Goal: Task Accomplishment & Management: Manage account settings

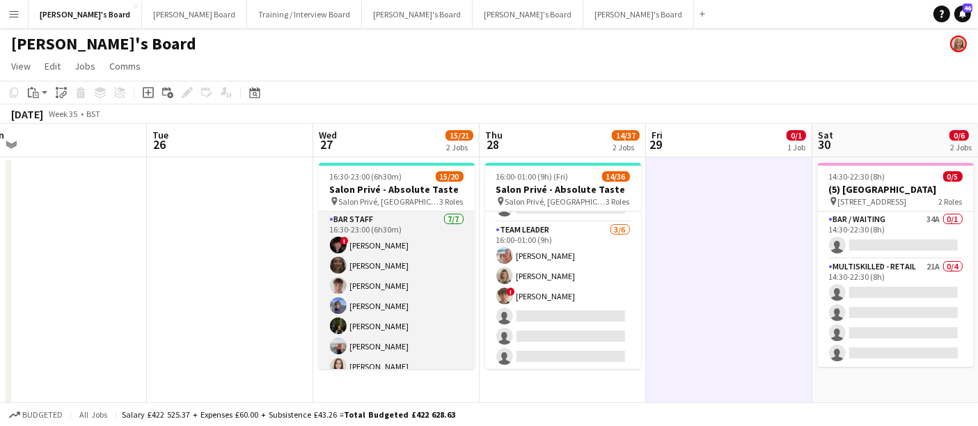
scroll to position [326, 0]
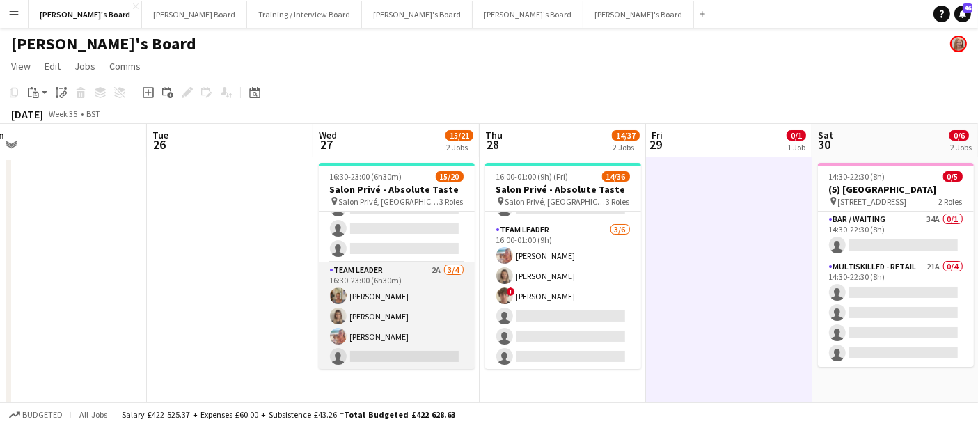
click at [361, 324] on app-card-role "TEAM LEADER 2A [DATE] 16:30-23:00 (6h30m) [PERSON_NAME] [PERSON_NAME] [PERSON_N…" at bounding box center [397, 316] width 156 height 108
click at [434, 322] on app-card-role "TEAM LEADER 2A [DATE] 16:30-23:00 (6h30m) [PERSON_NAME] [PERSON_NAME] [PERSON_N…" at bounding box center [397, 316] width 156 height 108
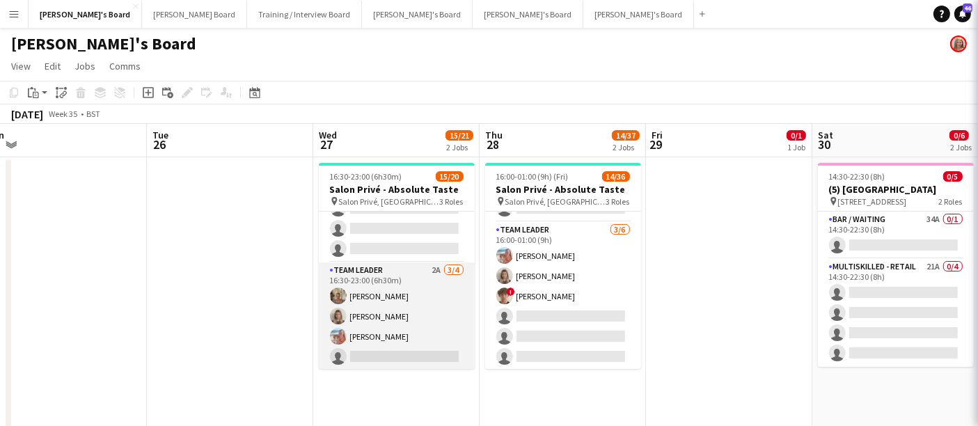
click at [434, 322] on app-card-role "TEAM LEADER 2A [DATE] 16:30-23:00 (6h30m) [PERSON_NAME] [PERSON_NAME] [PERSON_N…" at bounding box center [397, 316] width 156 height 108
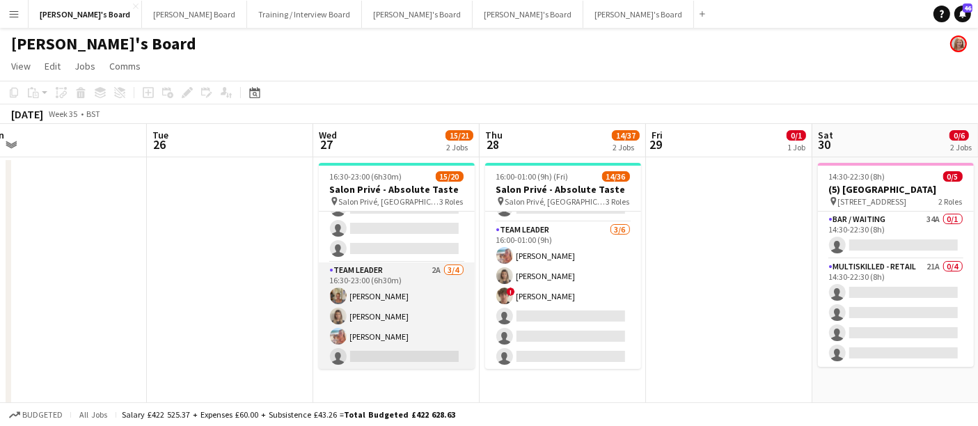
click at [434, 322] on app-card-role "TEAM LEADER 2A [DATE] 16:30-23:00 (6h30m) [PERSON_NAME] [PERSON_NAME] [PERSON_N…" at bounding box center [397, 316] width 156 height 108
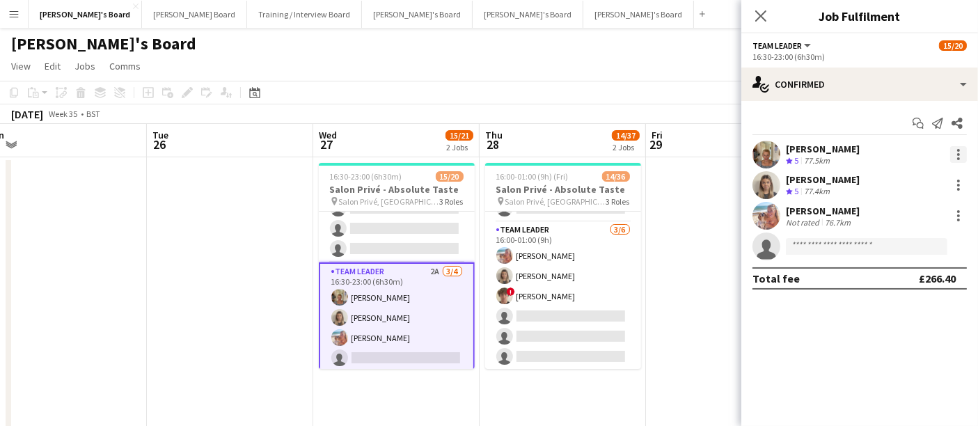
click at [958, 150] on div at bounding box center [958, 150] width 3 height 3
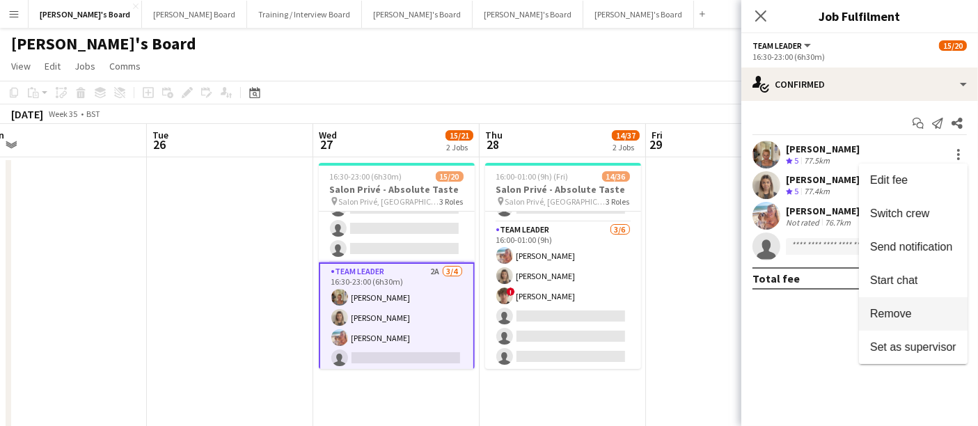
click at [899, 309] on span "Remove" at bounding box center [891, 314] width 42 height 12
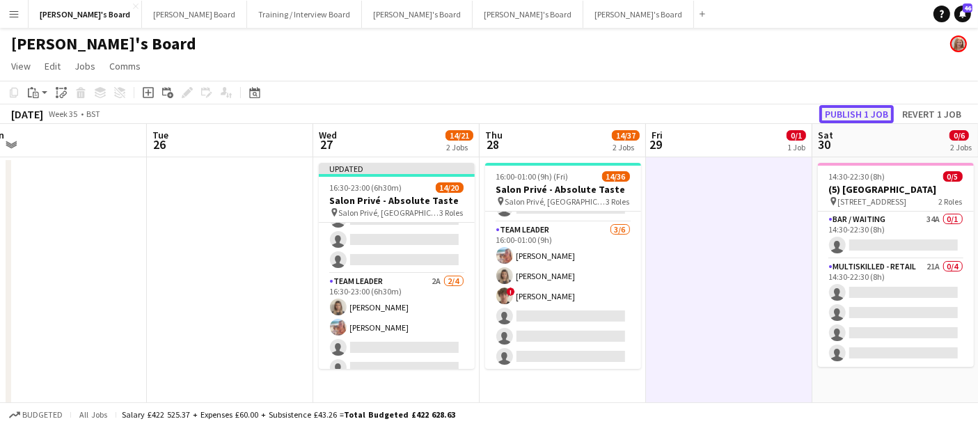
click at [868, 111] on button "Publish 1 job" at bounding box center [856, 114] width 74 height 18
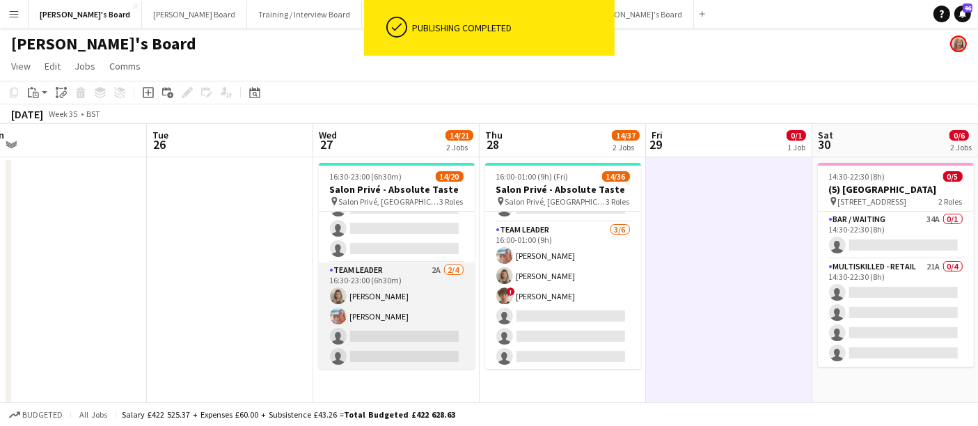
click at [393, 308] on app-card-role "TEAM LEADER 2A [DATE] 16:30-23:00 (6h30m) [PERSON_NAME] [PERSON_NAME] single-ne…" at bounding box center [397, 316] width 156 height 108
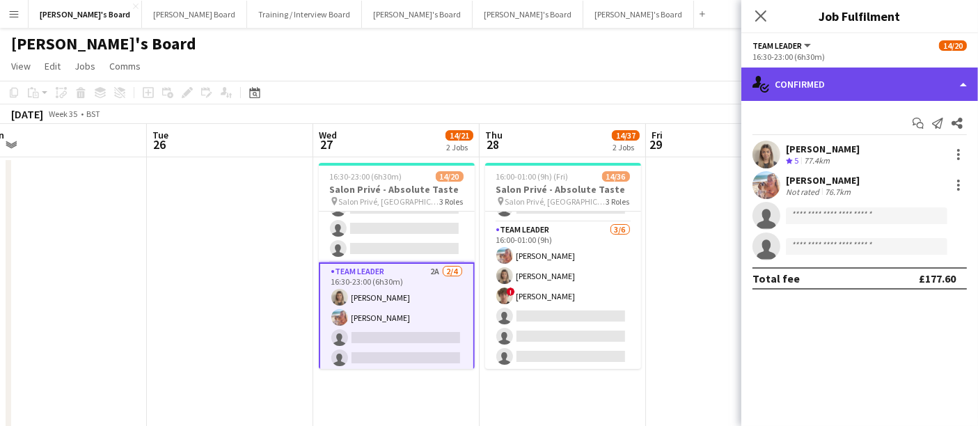
click at [821, 92] on div "single-neutral-actions-check-2 Confirmed" at bounding box center [859, 84] width 237 height 33
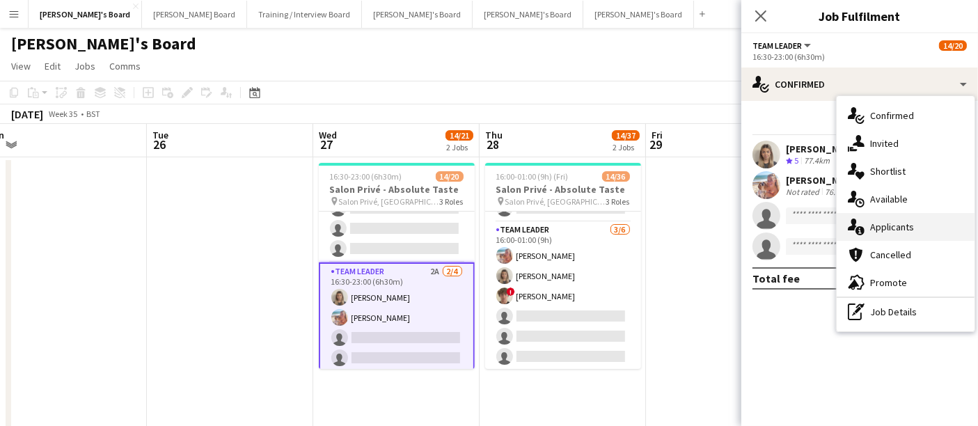
click at [917, 230] on div "single-neutral-actions-information Applicants" at bounding box center [906, 227] width 138 height 28
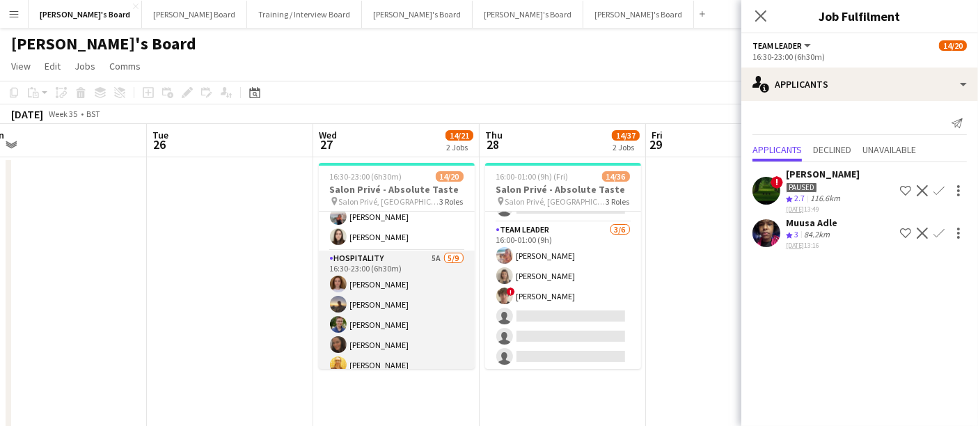
scroll to position [127, 0]
click at [408, 323] on app-card-role "Hospitality 5A [DATE] 16:30-23:00 (6h30m) [PERSON_NAME] [PERSON_NAME] [PERSON_N…" at bounding box center [397, 357] width 156 height 209
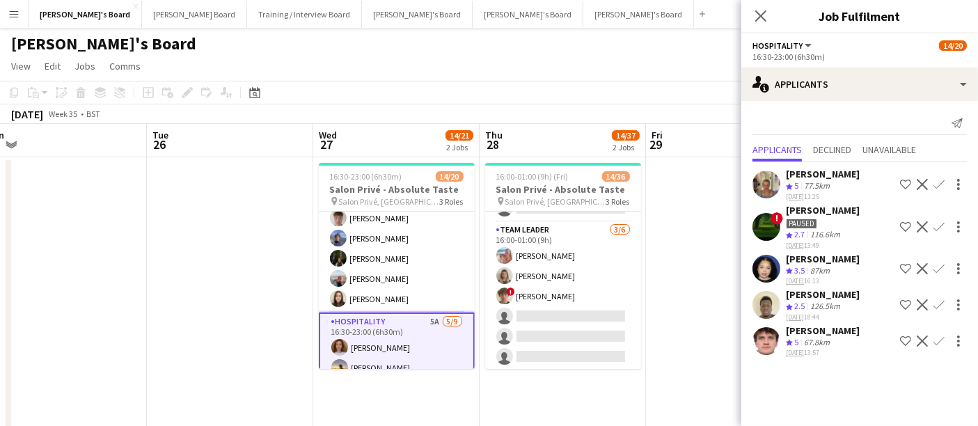
scroll to position [65, 0]
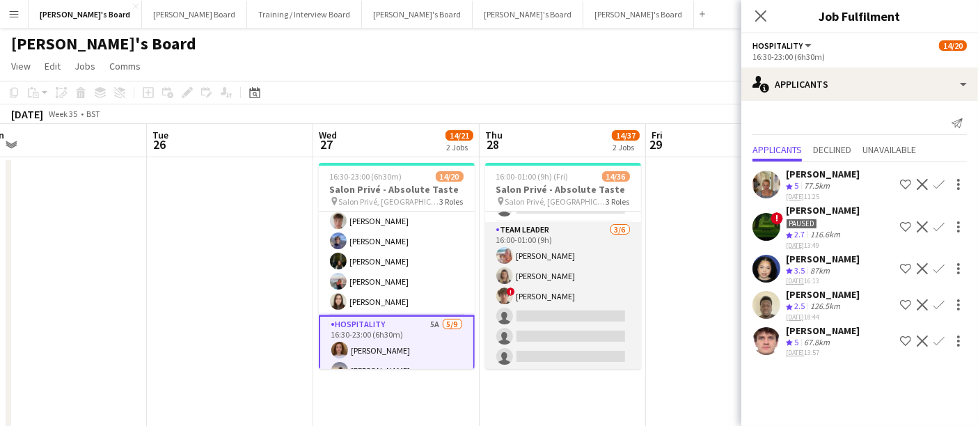
click at [585, 259] on app-card-role "TEAM LEADER [DATE] 16:00-01:00 (9h) [PERSON_NAME] [PERSON_NAME] ! [PERSON_NAME]…" at bounding box center [563, 296] width 156 height 148
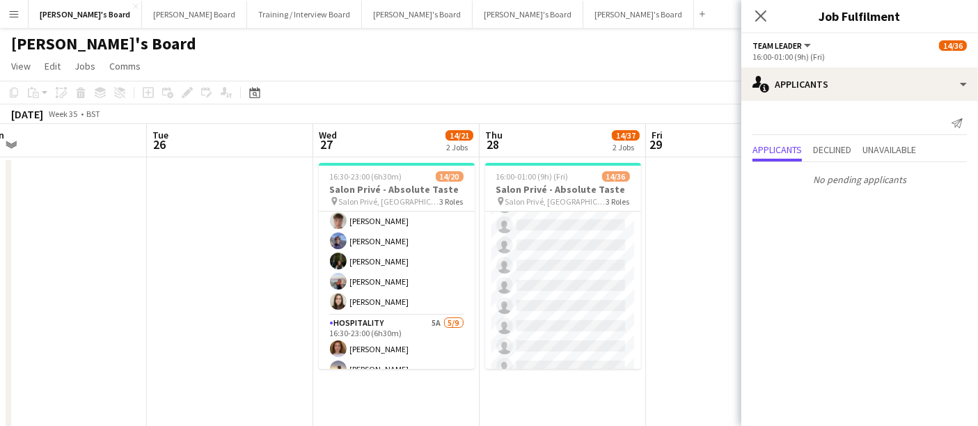
scroll to position [259, 0]
click at [585, 259] on app-card-role "Hospitality 2I 1A [DATE] 16:00-23:00 (7h) [PERSON_NAME] [PERSON_NAME] [PERSON_N…" at bounding box center [563, 209] width 156 height 512
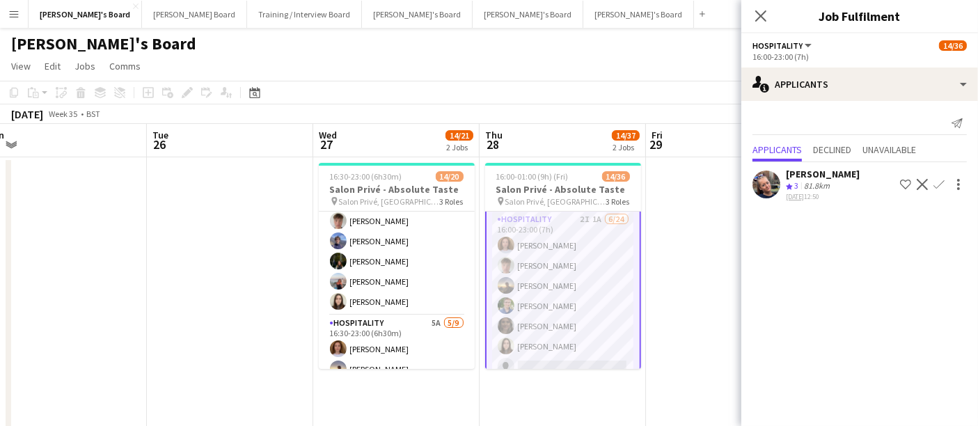
scroll to position [0, 0]
click at [793, 179] on div "[PERSON_NAME]" at bounding box center [823, 174] width 74 height 13
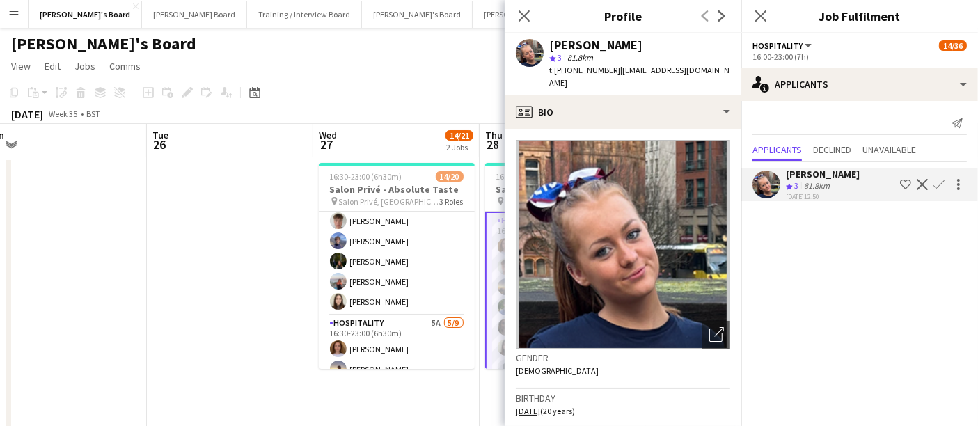
click at [580, 49] on div "[PERSON_NAME]" at bounding box center [595, 45] width 93 height 13
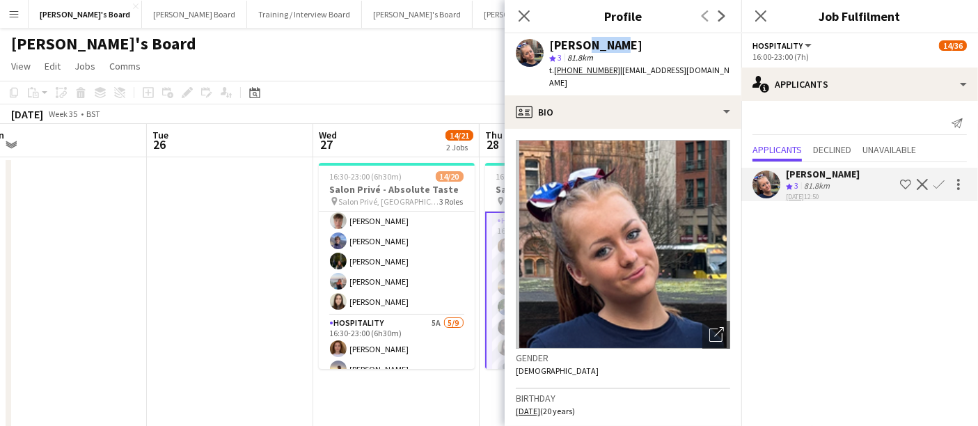
click at [580, 49] on div "[PERSON_NAME]" at bounding box center [595, 45] width 93 height 13
click at [608, 49] on div "[PERSON_NAME]" at bounding box center [639, 45] width 181 height 13
drag, startPoint x: 608, startPoint y: 48, endPoint x: 542, endPoint y: 45, distance: 66.9
click at [542, 45] on div "[PERSON_NAME] 3 81.8km t. [PHONE_NUMBER] | [EMAIL_ADDRESS][DOMAIN_NAME]" at bounding box center [623, 64] width 237 height 62
click at [498, 251] on app-user-avatar at bounding box center [506, 246] width 17 height 17
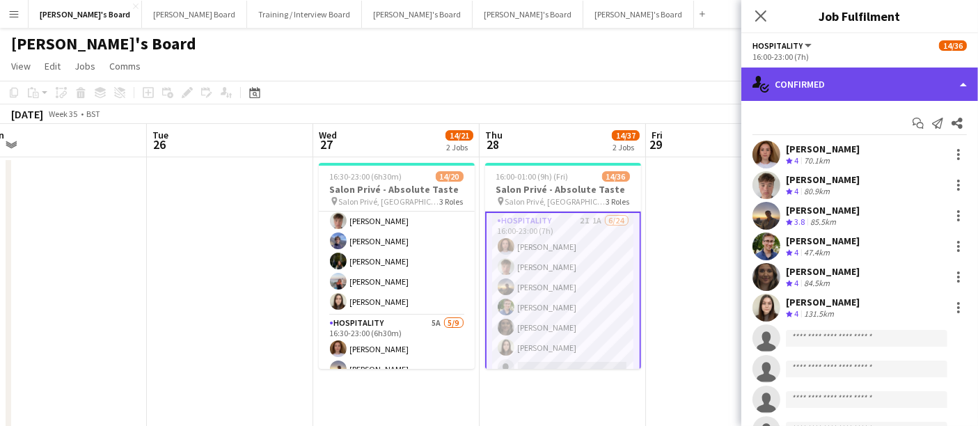
click at [867, 78] on div "single-neutral-actions-check-2 Confirmed" at bounding box center [859, 84] width 237 height 33
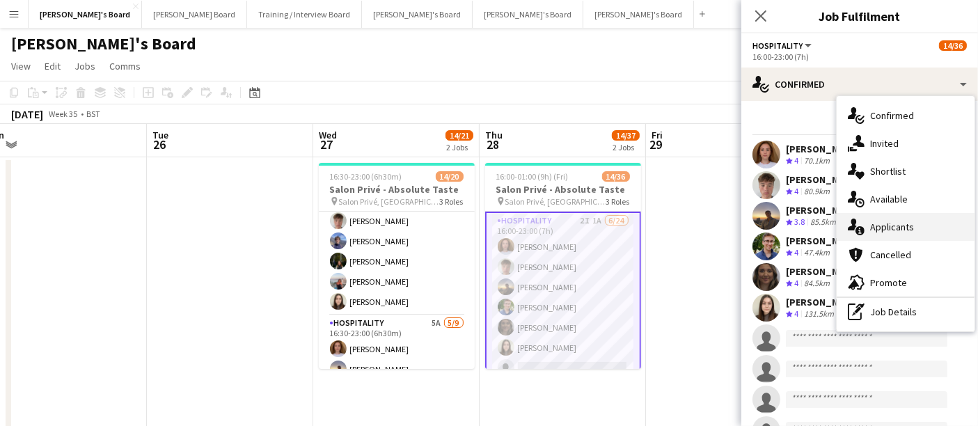
click at [887, 228] on div "single-neutral-actions-information Applicants" at bounding box center [906, 227] width 138 height 28
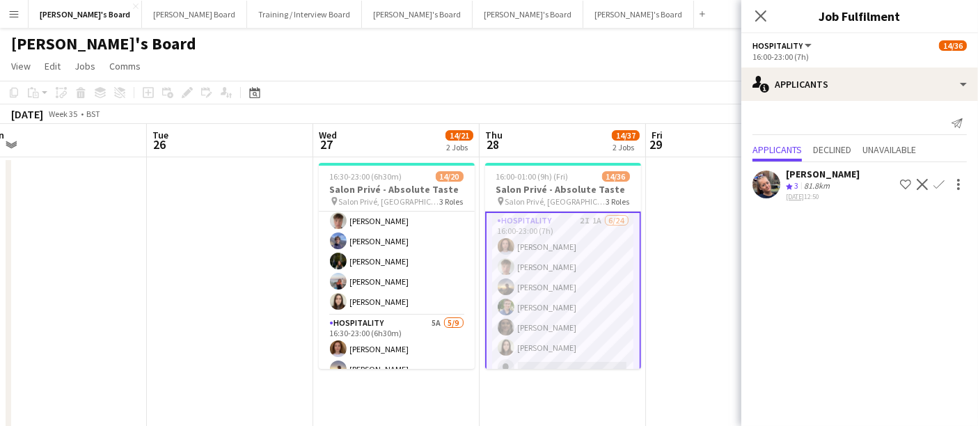
click at [946, 182] on button "Confirm" at bounding box center [939, 184] width 17 height 17
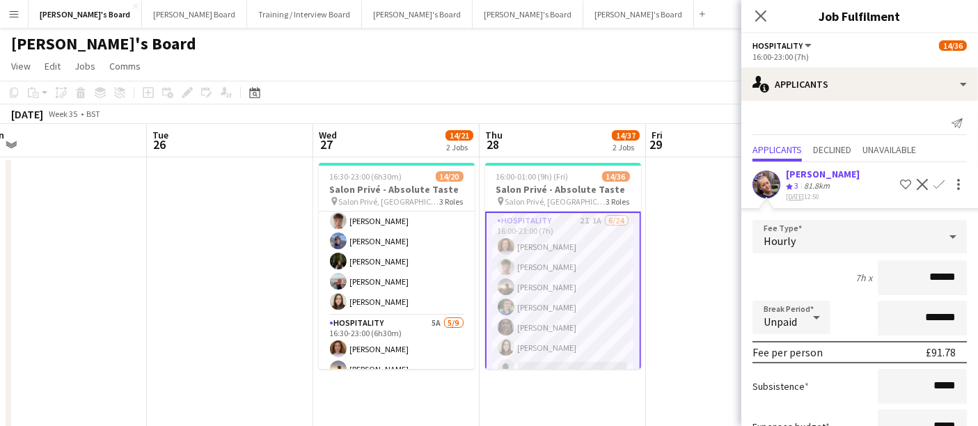
scroll to position [101, 0]
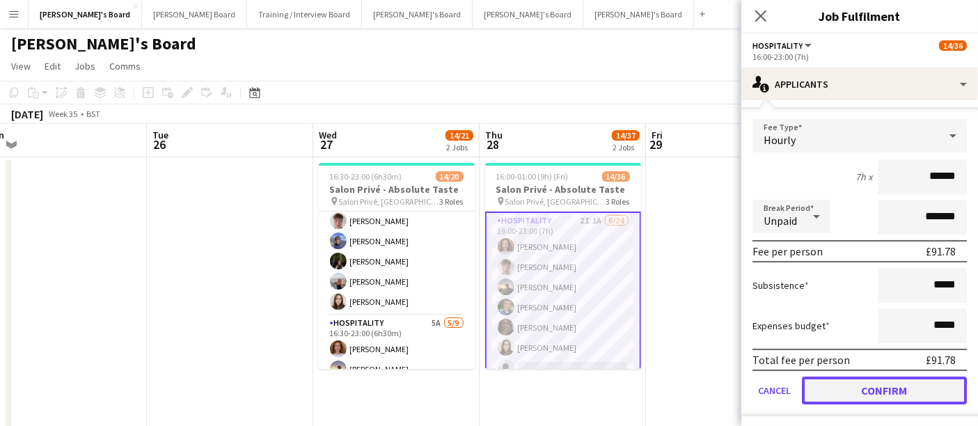
click at [866, 381] on button "Confirm" at bounding box center [884, 391] width 165 height 28
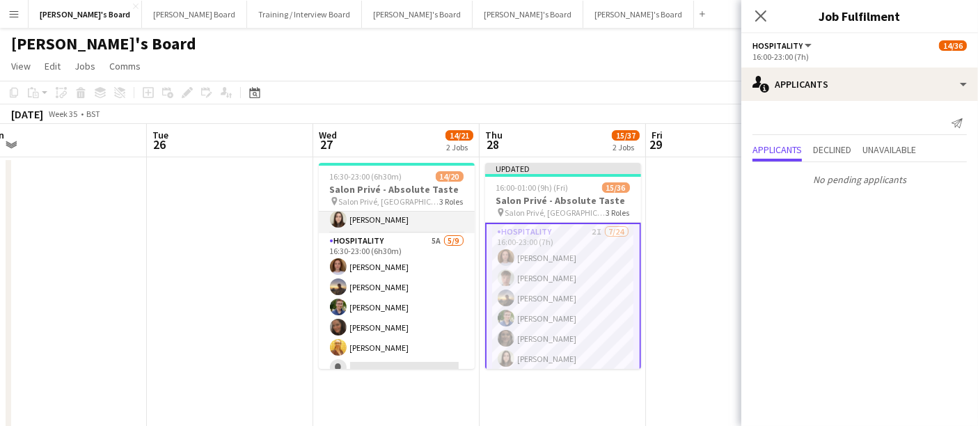
scroll to position [146, 0]
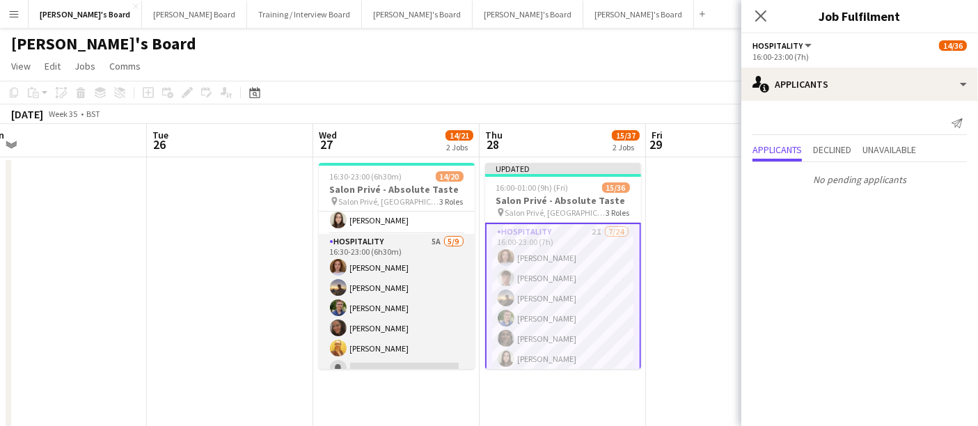
click at [411, 294] on app-card-role "Hospitality 5A [DATE] 16:30-23:00 (6h30m) [PERSON_NAME] [PERSON_NAME] [PERSON_N…" at bounding box center [397, 338] width 156 height 209
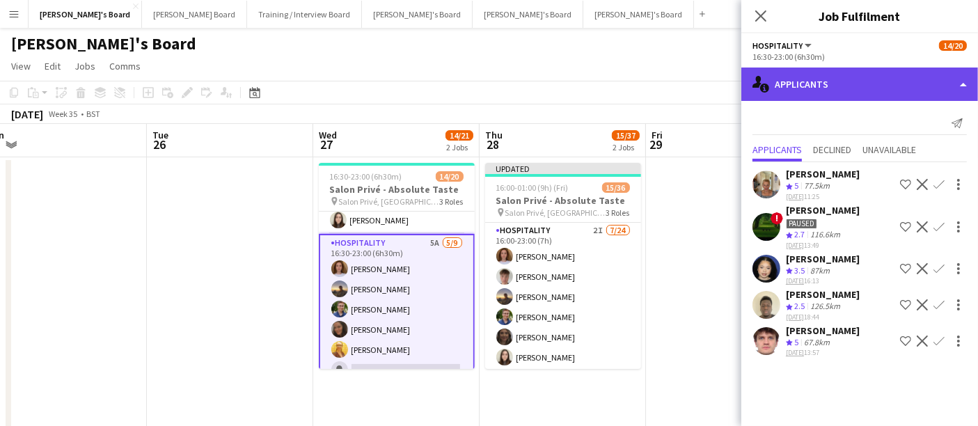
click at [787, 82] on div "single-neutral-actions-information Applicants" at bounding box center [859, 84] width 237 height 33
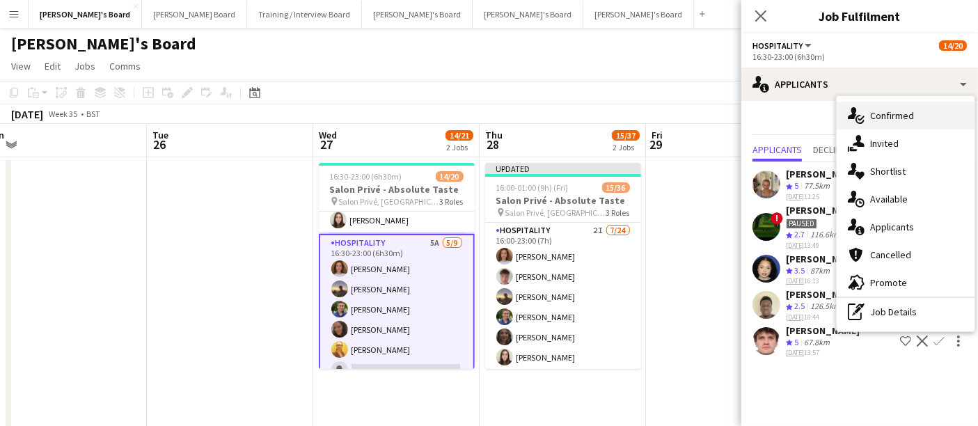
click at [868, 118] on div "single-neutral-actions-check-2 Confirmed" at bounding box center [906, 116] width 138 height 28
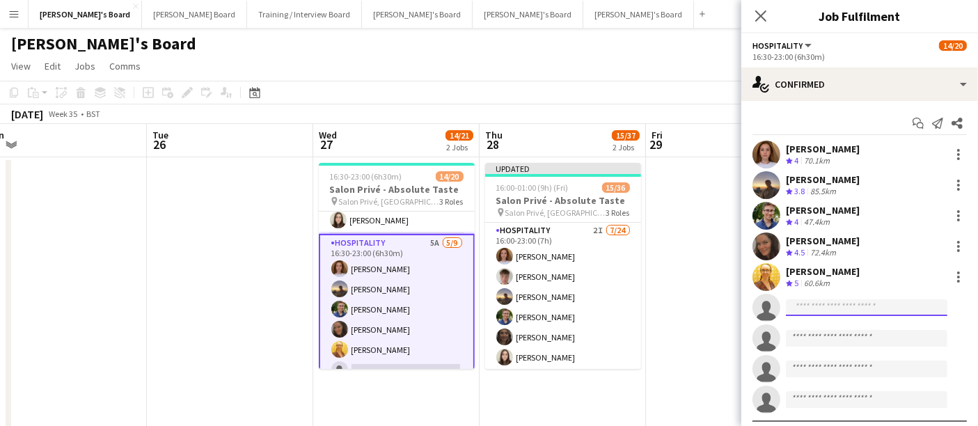
click at [828, 306] on input at bounding box center [866, 307] width 161 height 17
paste input "**********"
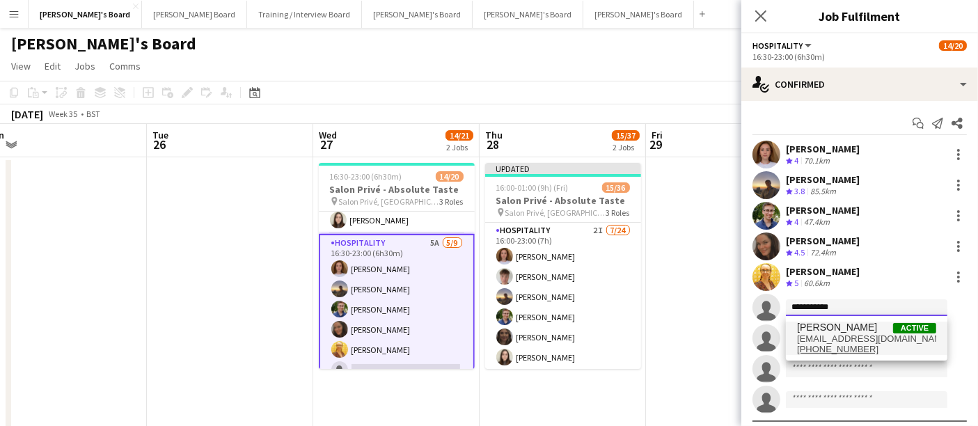
type input "**********"
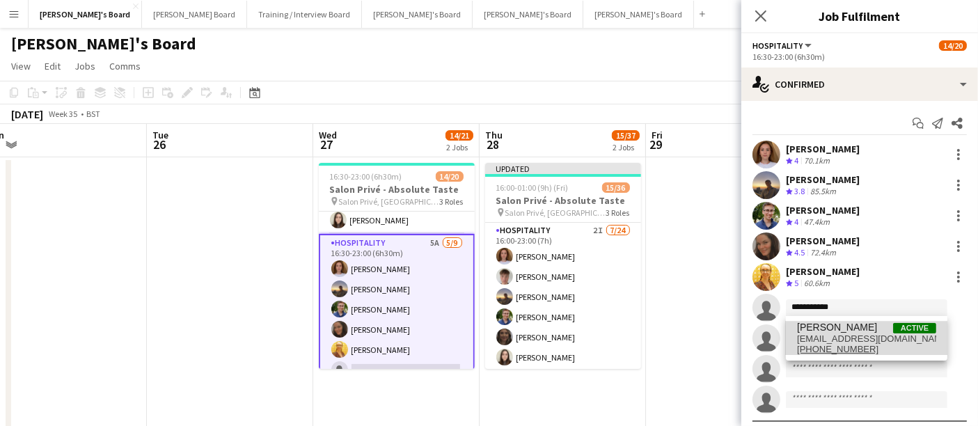
click at [841, 332] on span "[PERSON_NAME] Active" at bounding box center [866, 328] width 139 height 12
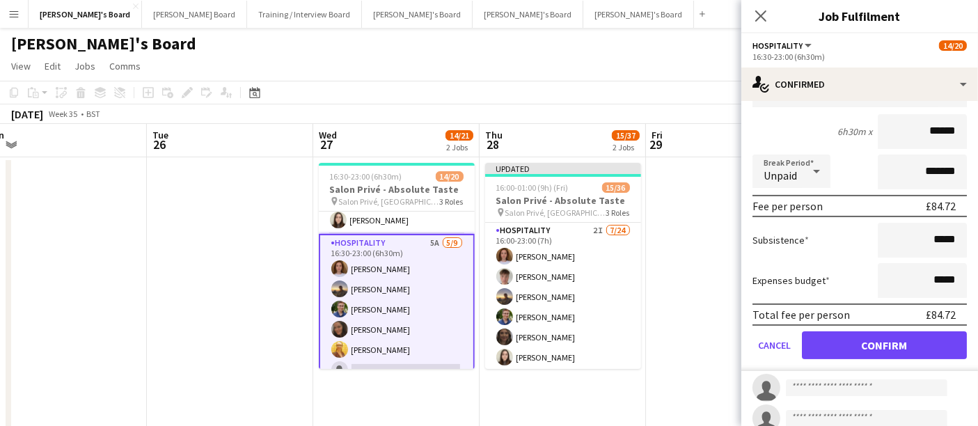
scroll to position [268, 0]
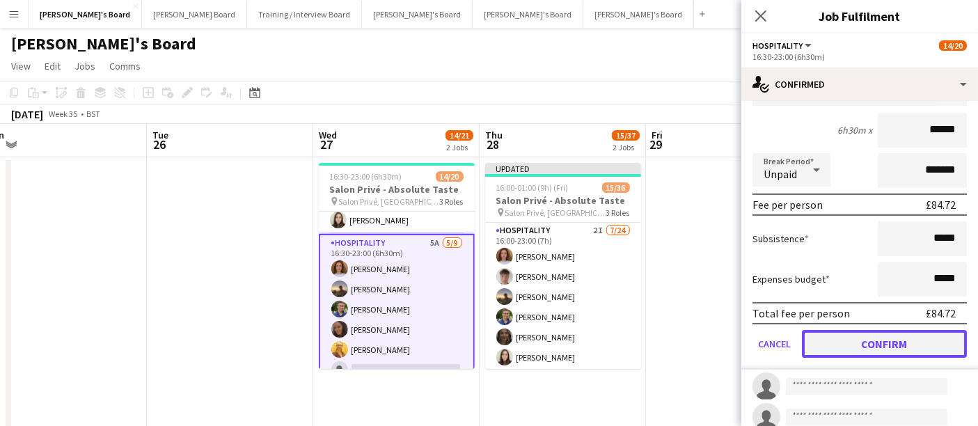
click at [844, 346] on button "Confirm" at bounding box center [884, 344] width 165 height 28
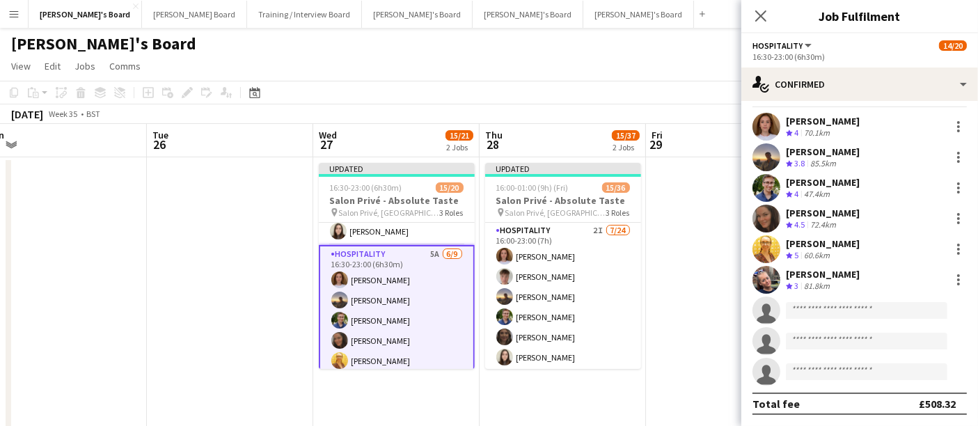
scroll to position [27, 0]
click at [855, 315] on input at bounding box center [866, 311] width 161 height 17
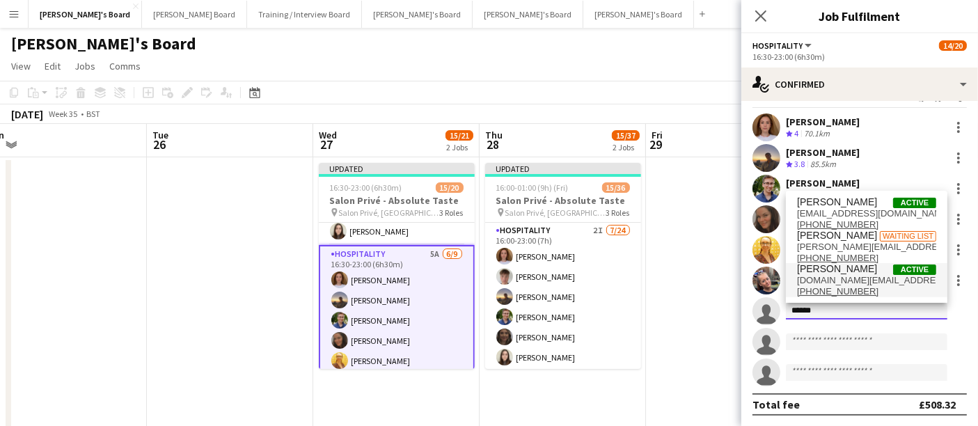
type input "******"
click at [875, 290] on span "[PHONE_NUMBER]" at bounding box center [866, 291] width 139 height 11
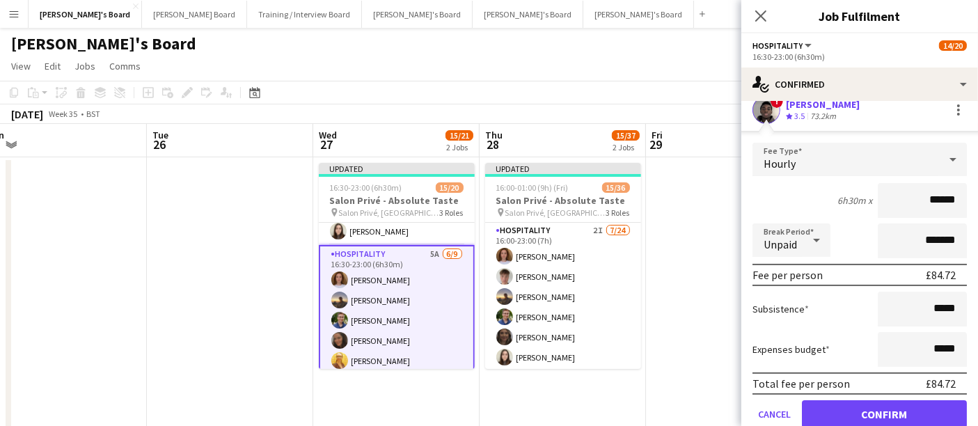
scroll to position [230, 0]
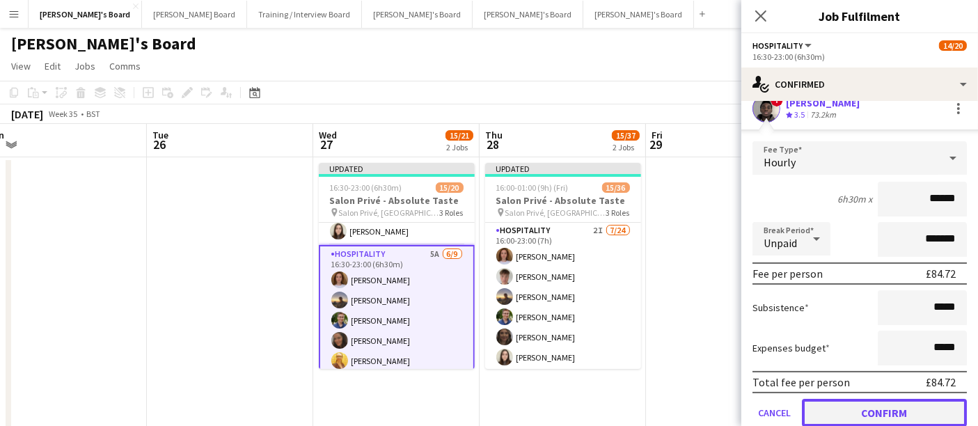
click at [851, 404] on button "Confirm" at bounding box center [884, 413] width 165 height 28
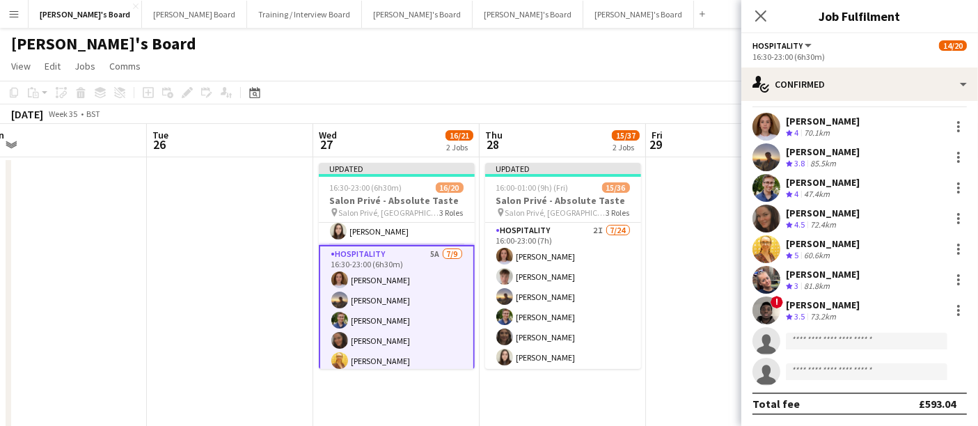
scroll to position [27, 0]
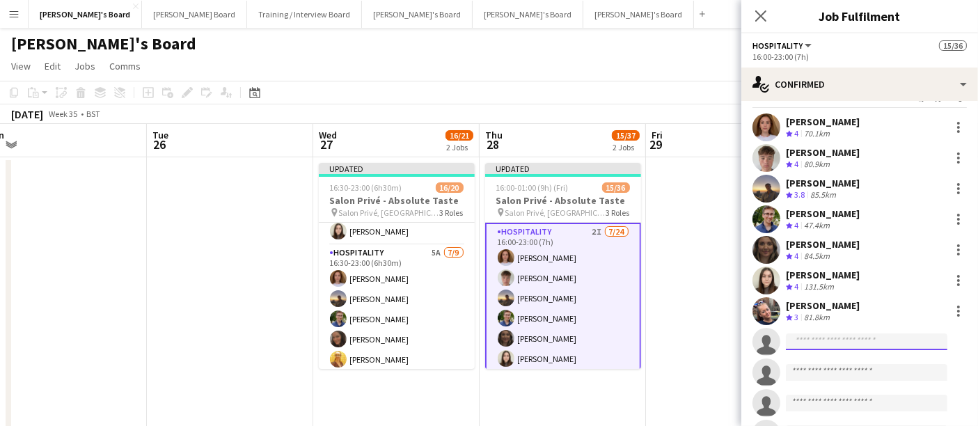
click at [824, 341] on input at bounding box center [866, 341] width 161 height 17
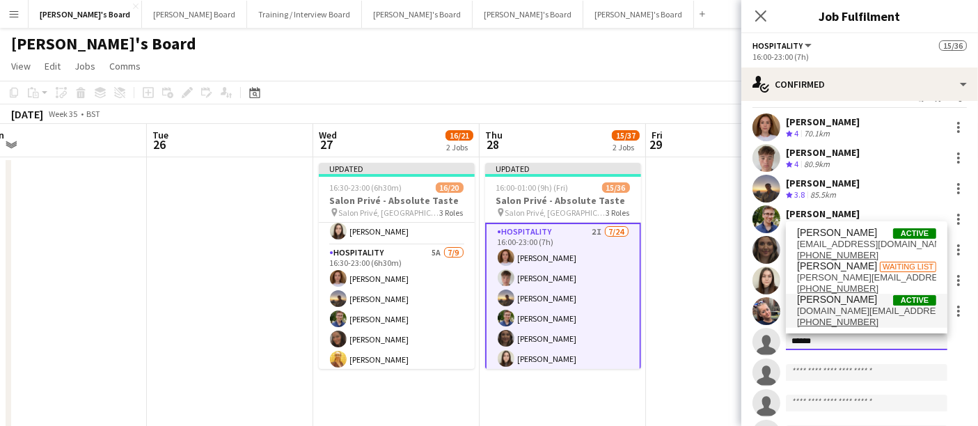
type input "******"
click at [850, 319] on tcxspan "[PHONE_NUMBER]" at bounding box center [837, 322] width 81 height 10
click at [867, 303] on span "[PERSON_NAME]" at bounding box center [837, 300] width 80 height 12
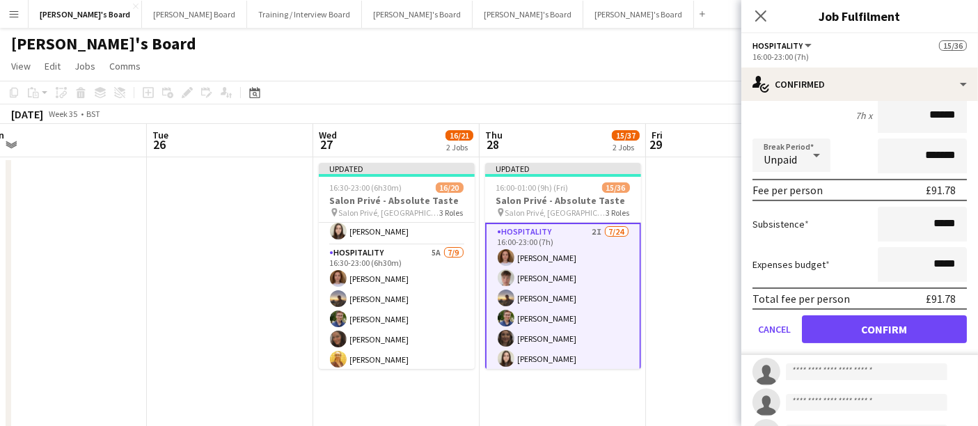
scroll to position [345, 0]
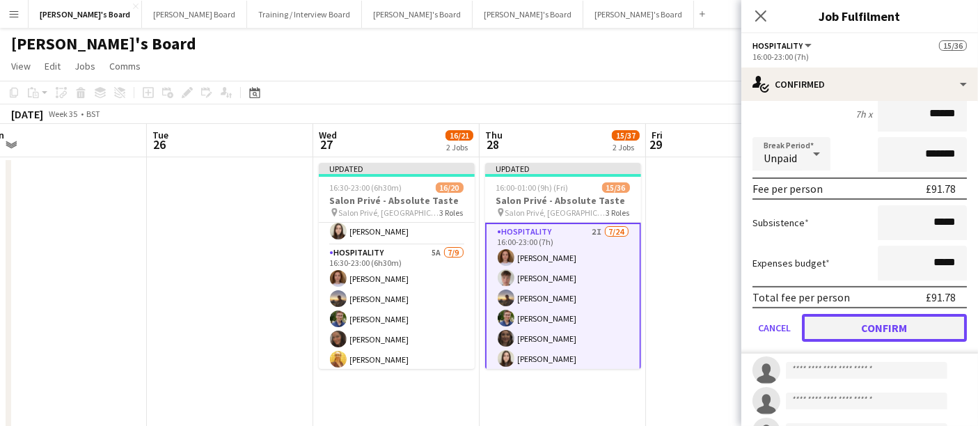
click at [870, 324] on button "Confirm" at bounding box center [884, 328] width 165 height 28
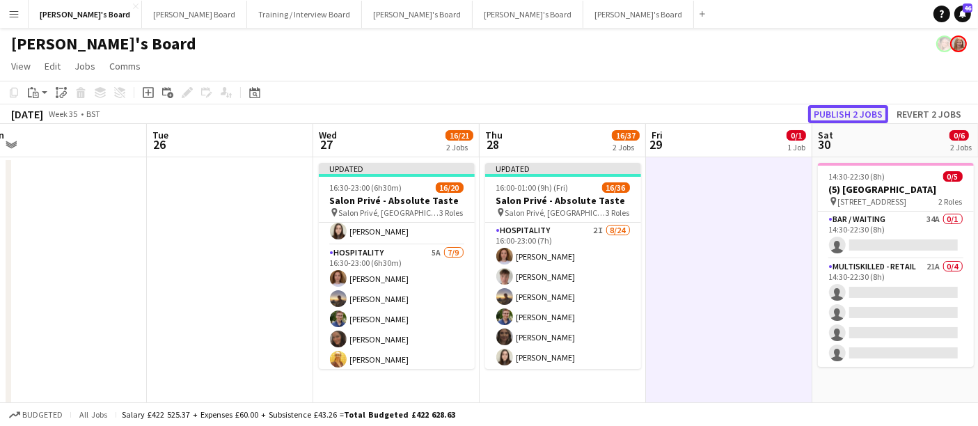
click at [861, 110] on button "Publish 2 jobs" at bounding box center [848, 114] width 80 height 18
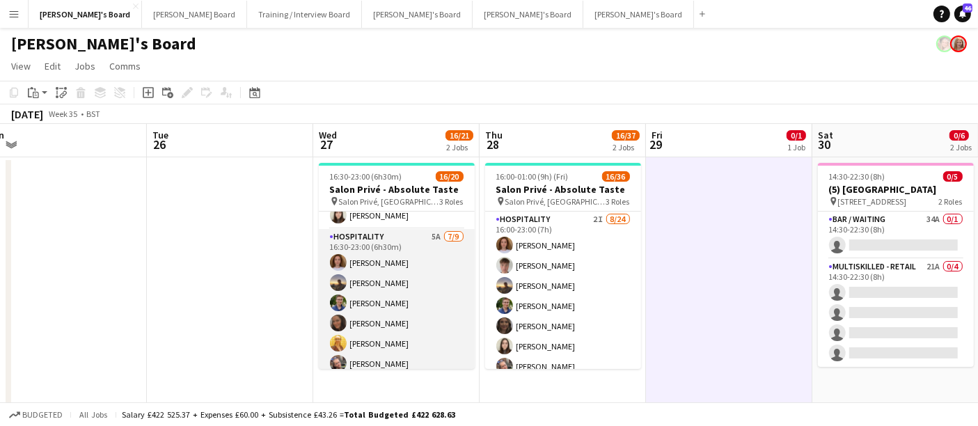
scroll to position [326, 0]
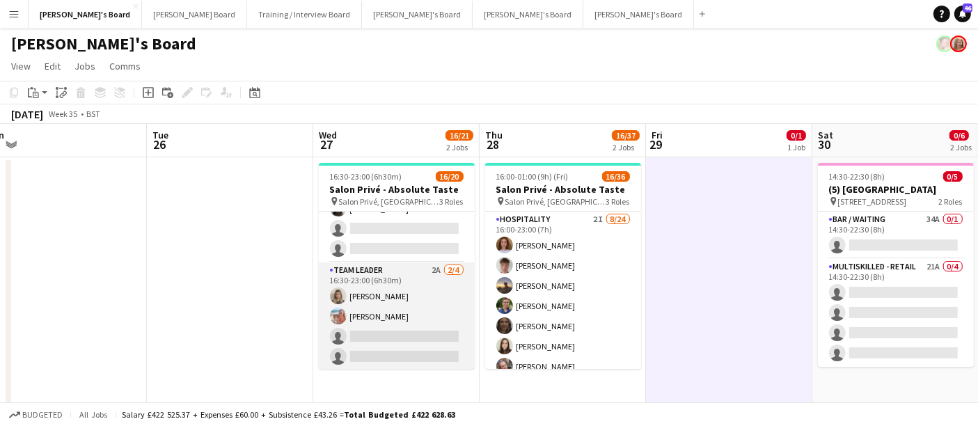
click at [391, 305] on app-card-role "TEAM LEADER 2A [DATE] 16:30-23:00 (6h30m) [PERSON_NAME] [PERSON_NAME] single-ne…" at bounding box center [397, 316] width 156 height 108
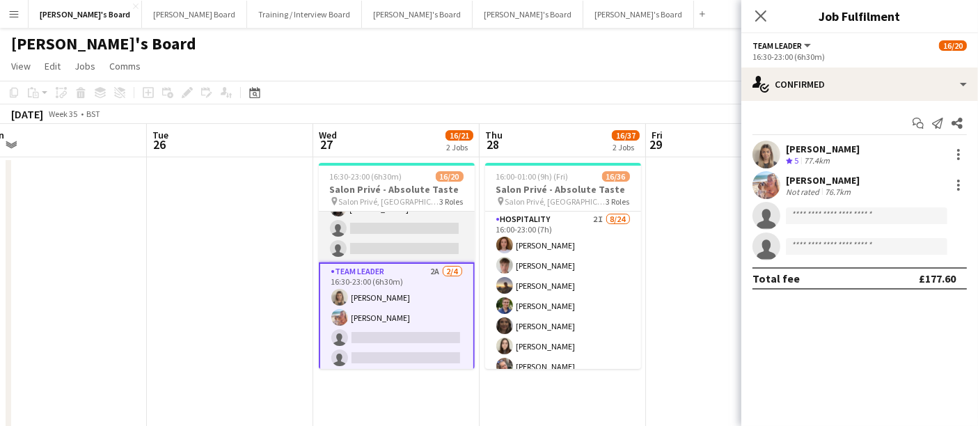
scroll to position [223, 0]
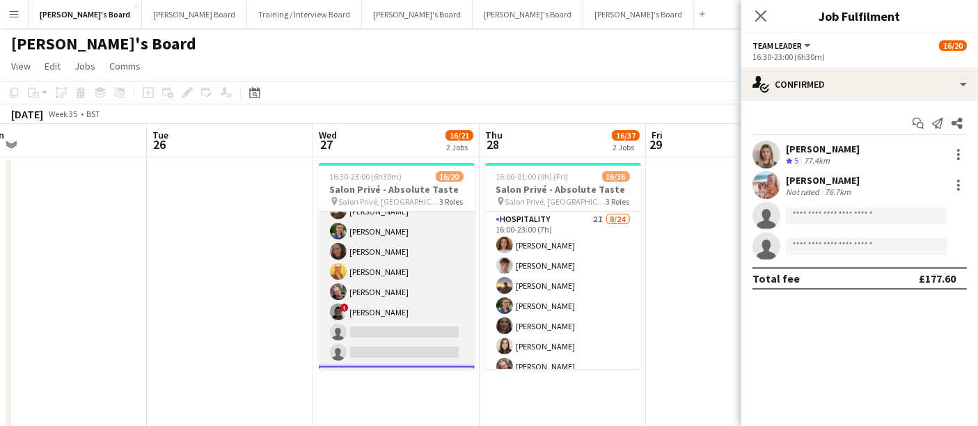
click at [409, 281] on app-card-role "Hospitality 5A [DATE] 16:30-23:00 (6h30m) [PERSON_NAME] [PERSON_NAME] [PERSON_N…" at bounding box center [397, 261] width 156 height 209
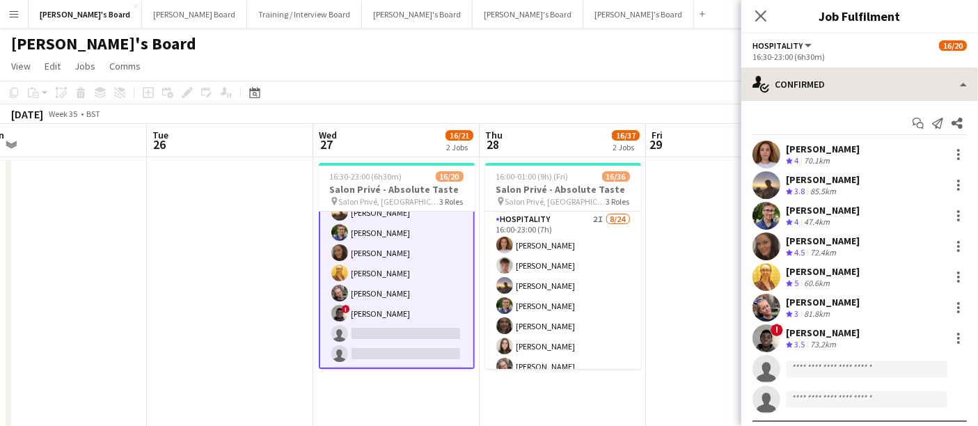
scroll to position [223, 0]
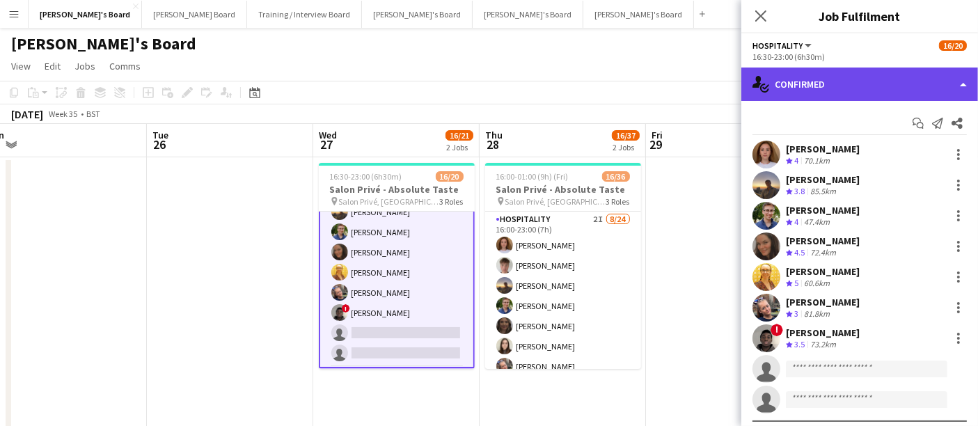
click at [825, 79] on div "single-neutral-actions-check-2 Confirmed" at bounding box center [859, 84] width 237 height 33
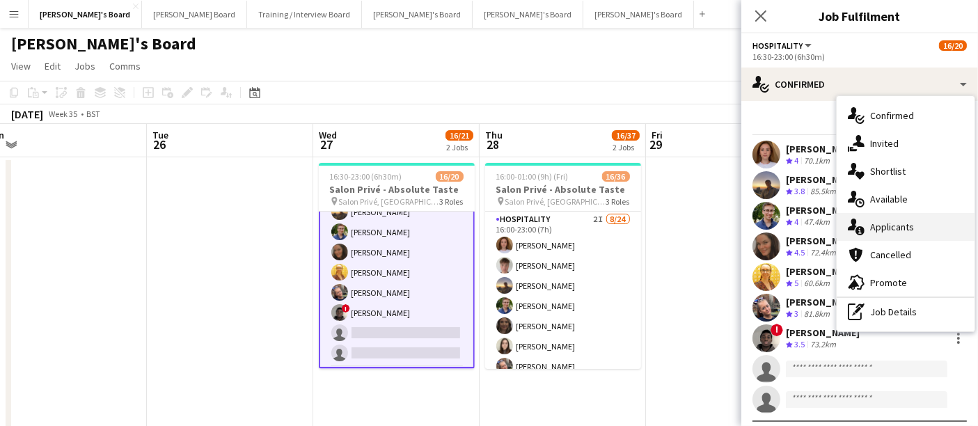
click at [889, 223] on div "single-neutral-actions-information Applicants" at bounding box center [906, 227] width 138 height 28
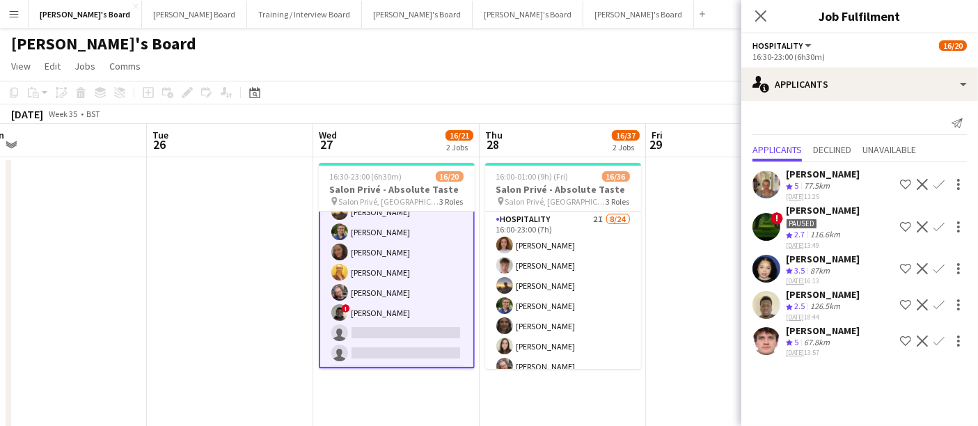
click at [832, 349] on div "67.8km" at bounding box center [816, 343] width 31 height 12
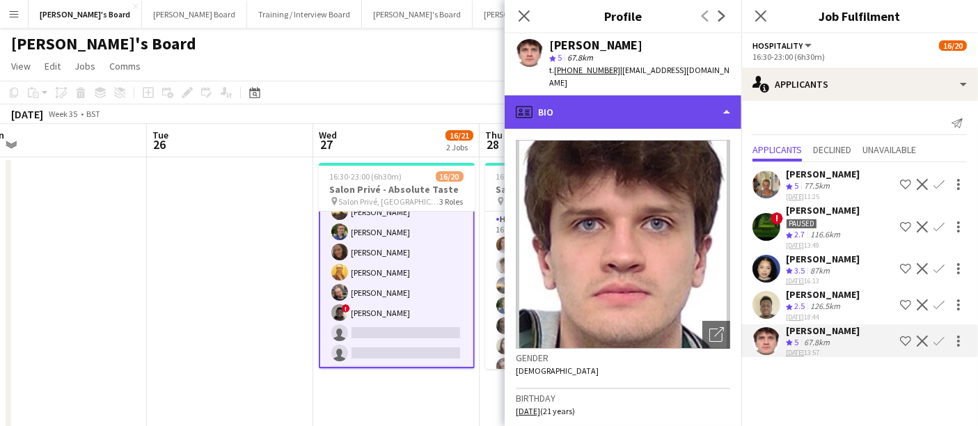
click at [681, 95] on div "profile Bio" at bounding box center [623, 111] width 237 height 33
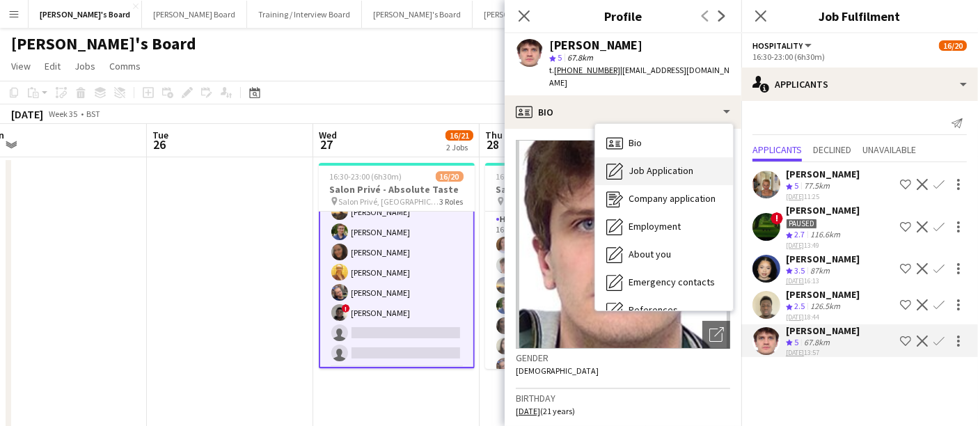
click at [641, 164] on span "Job Application" at bounding box center [661, 170] width 65 height 13
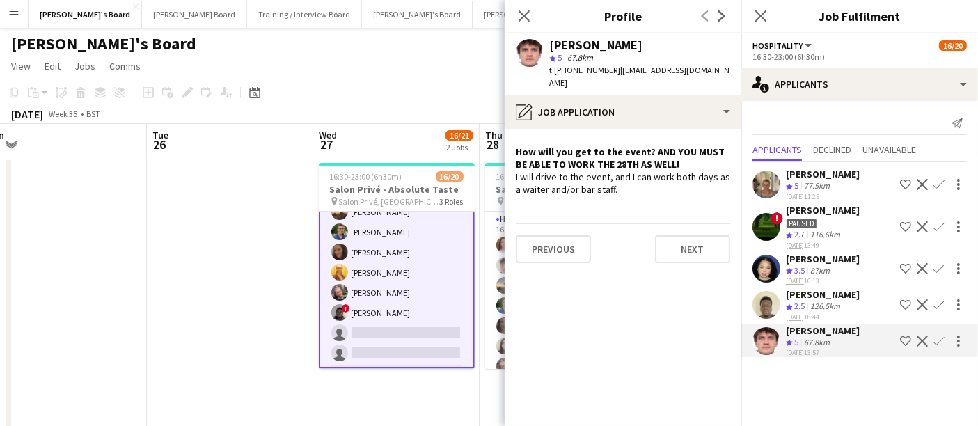
click at [591, 45] on div "[PERSON_NAME]" at bounding box center [595, 45] width 93 height 13
copy div "[PERSON_NAME]"
click at [937, 347] on app-icon "Confirm" at bounding box center [938, 340] width 11 height 11
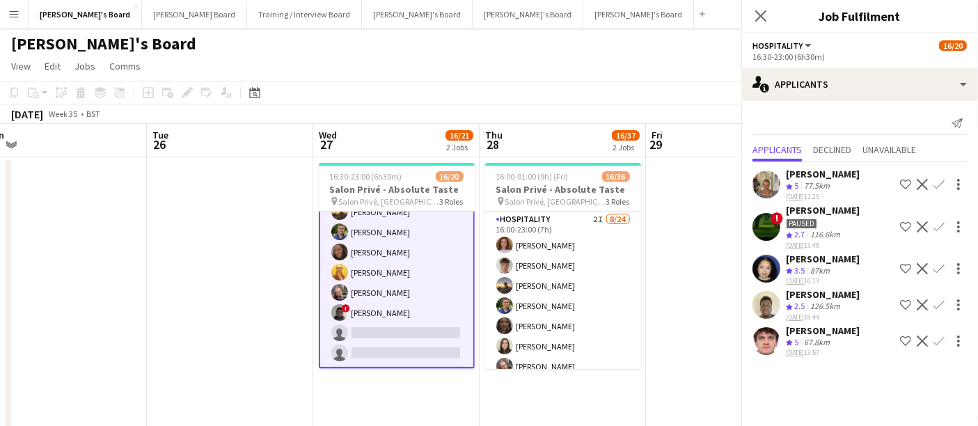
scroll to position [0, 0]
click at [937, 347] on app-icon "Confirm" at bounding box center [938, 340] width 11 height 11
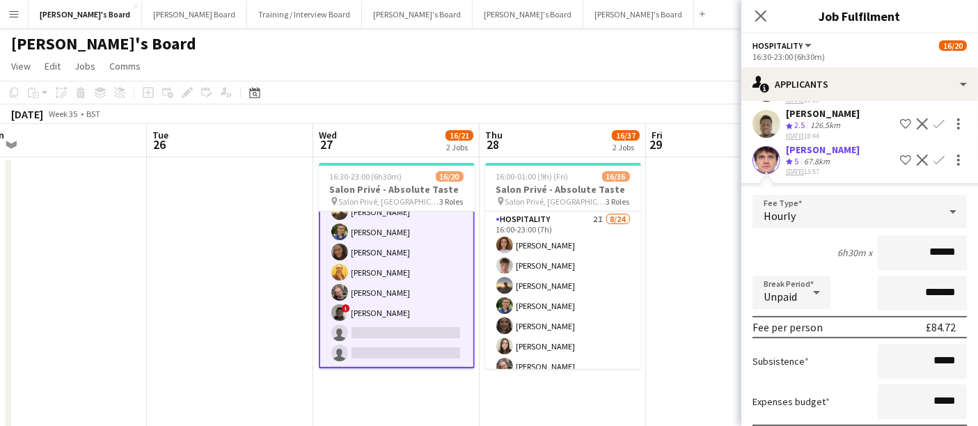
scroll to position [269, 0]
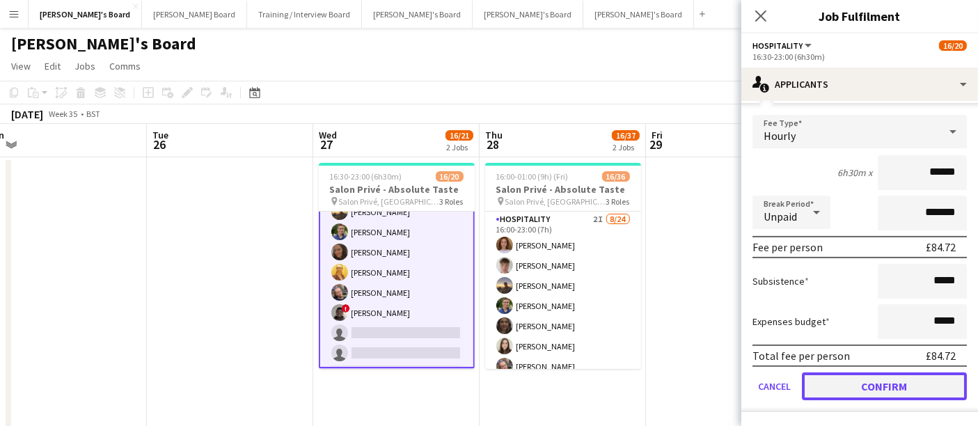
click at [887, 384] on button "Confirm" at bounding box center [884, 386] width 165 height 28
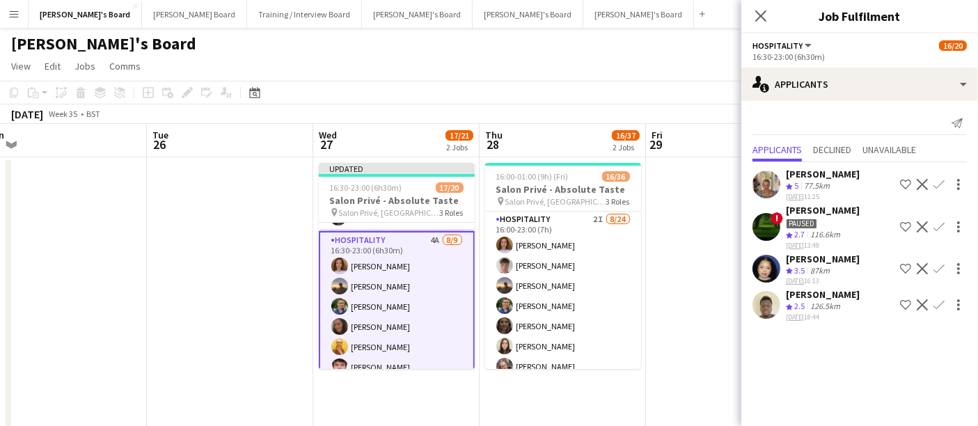
scroll to position [152, 0]
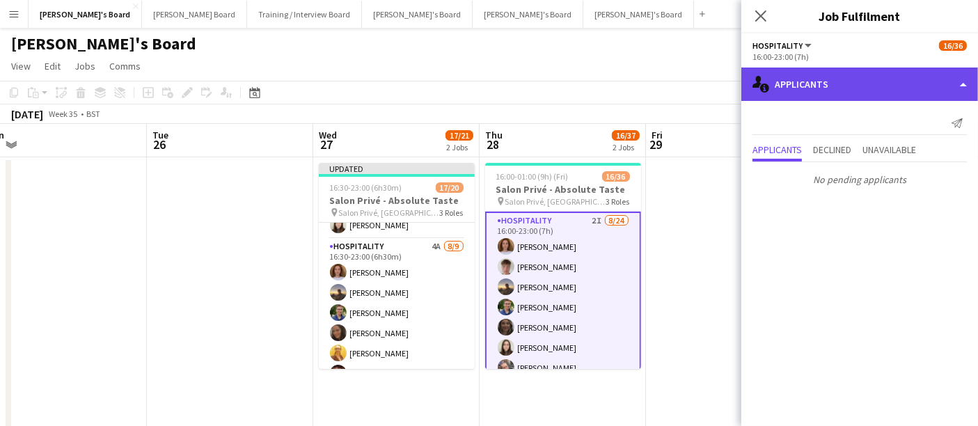
click at [844, 97] on div "single-neutral-actions-information Applicants" at bounding box center [859, 84] width 237 height 33
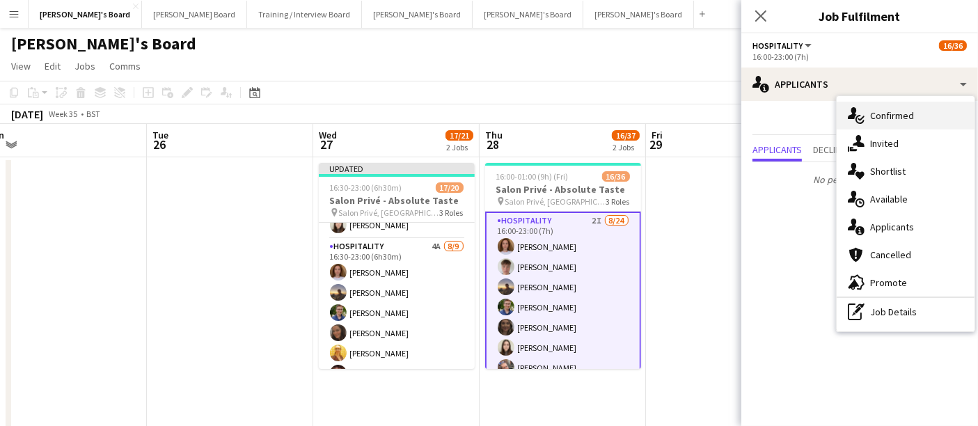
click at [899, 110] on div "single-neutral-actions-check-2 Confirmed" at bounding box center [906, 116] width 138 height 28
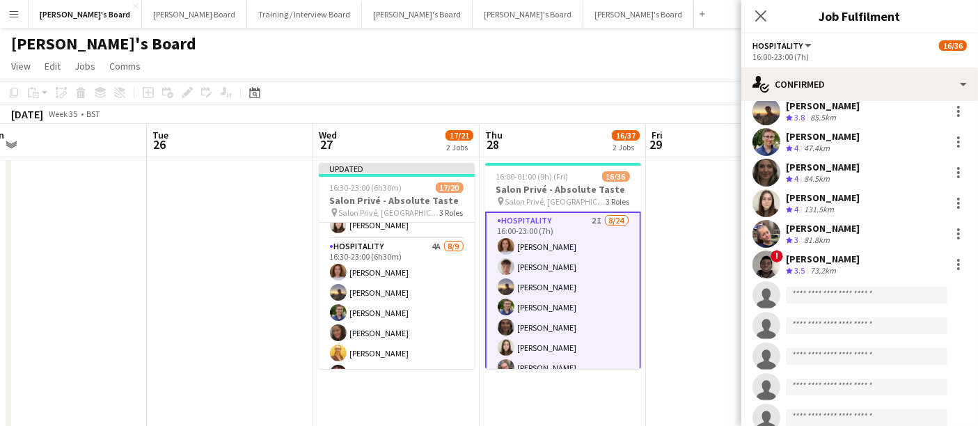
scroll to position [105, 0]
click at [841, 294] on input at bounding box center [866, 294] width 161 height 17
paste input "*********"
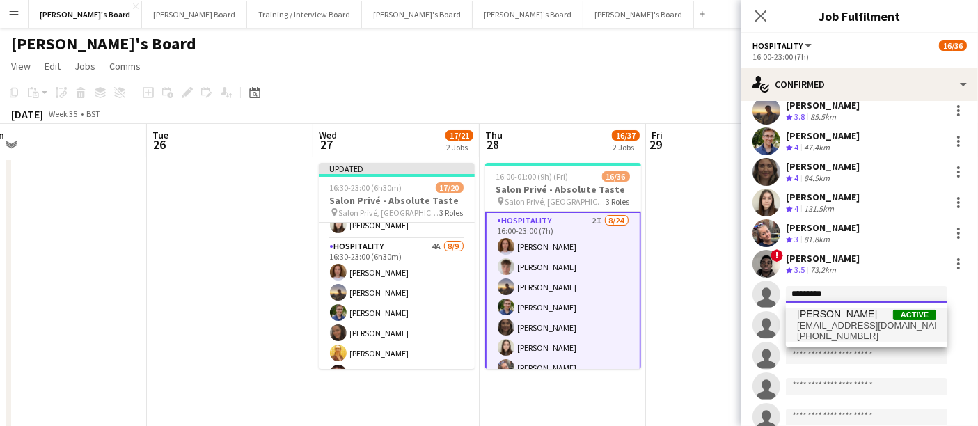
type input "*********"
click at [894, 319] on span "Active" at bounding box center [914, 315] width 43 height 10
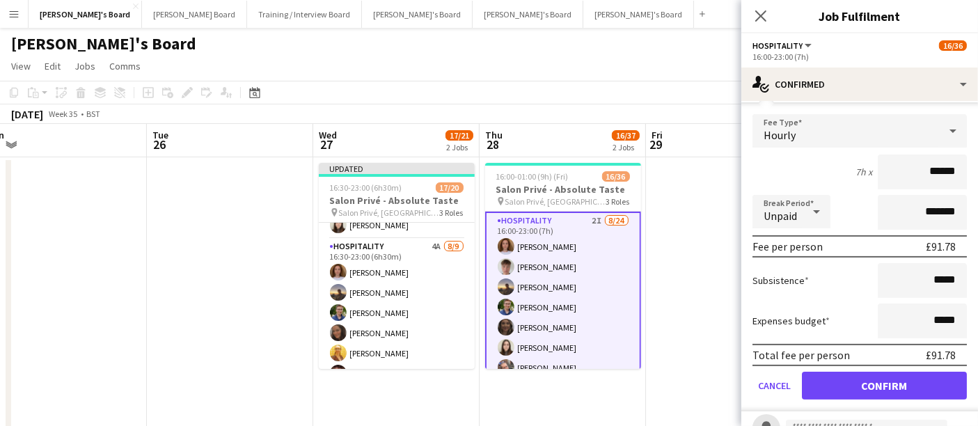
scroll to position [358, 0]
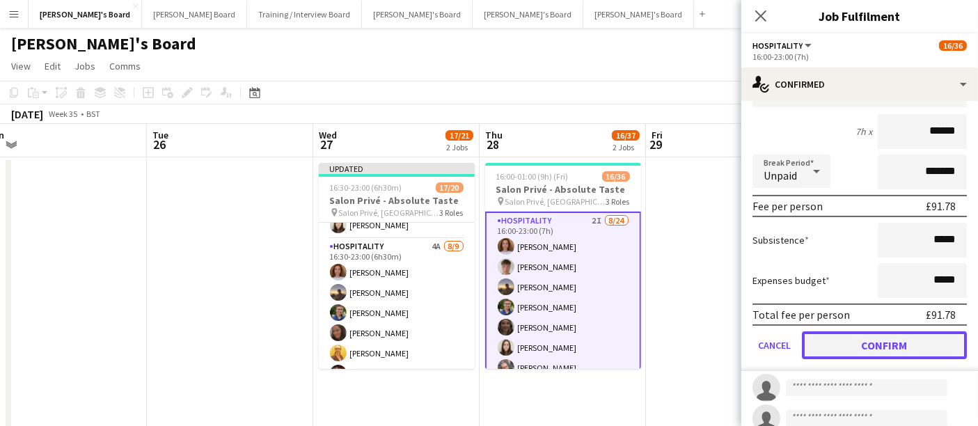
click at [885, 333] on button "Confirm" at bounding box center [884, 345] width 165 height 28
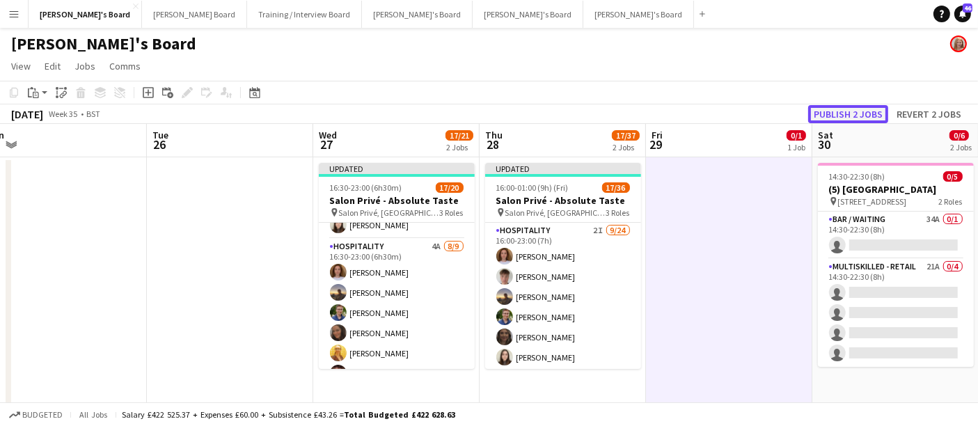
click at [861, 106] on button "Publish 2 jobs" at bounding box center [848, 114] width 80 height 18
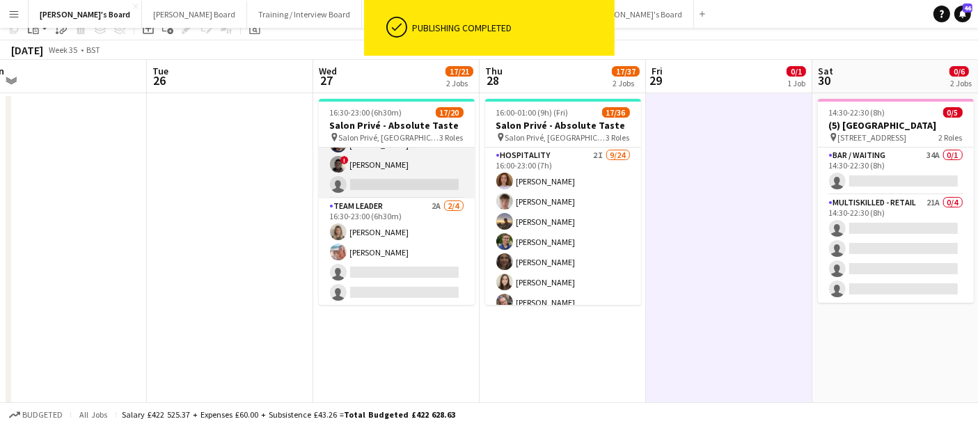
scroll to position [1, 0]
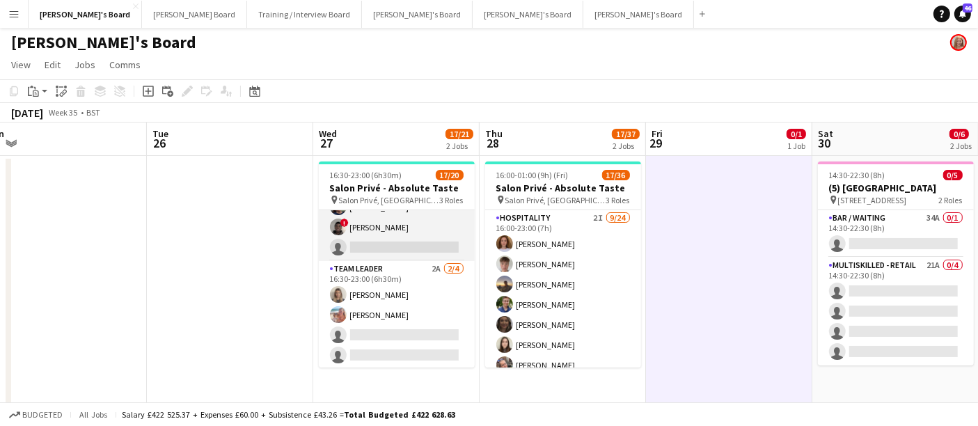
click at [418, 313] on app-card-role "TEAM LEADER 2A [DATE] 16:30-23:00 (6h30m) [PERSON_NAME] [PERSON_NAME] single-ne…" at bounding box center [397, 315] width 156 height 108
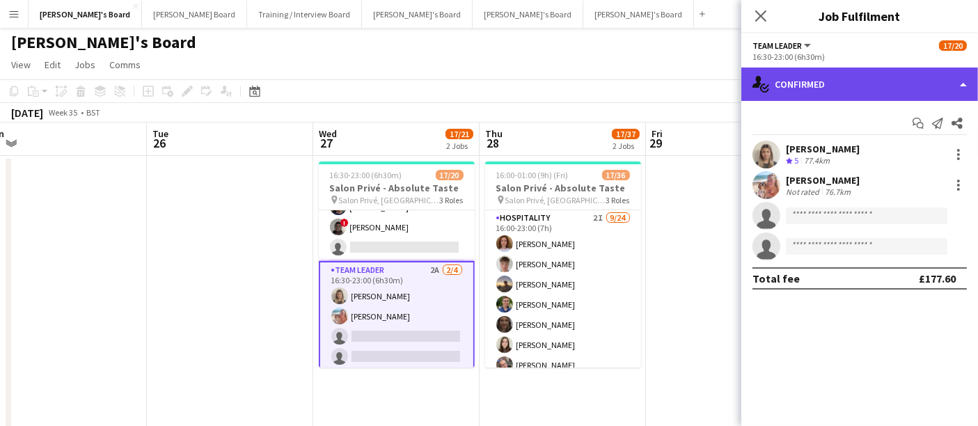
click at [789, 77] on div "single-neutral-actions-check-2 Confirmed" at bounding box center [859, 84] width 237 height 33
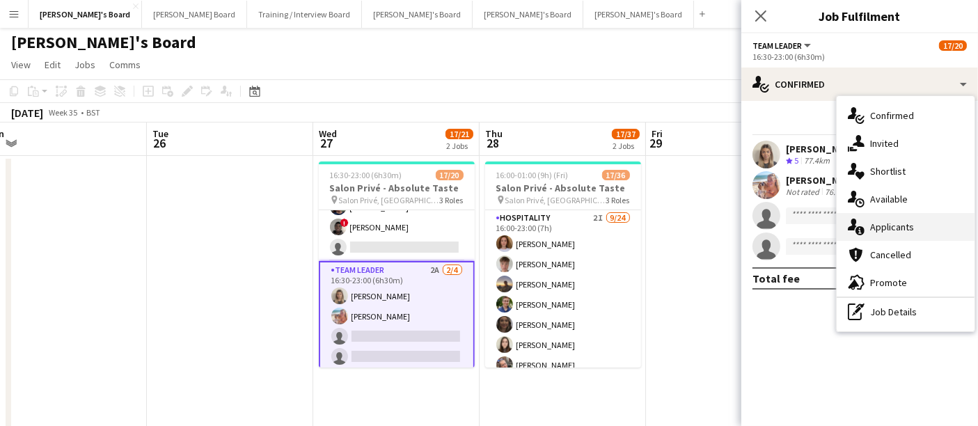
click at [855, 232] on icon "single-neutral-actions-information" at bounding box center [856, 227] width 17 height 17
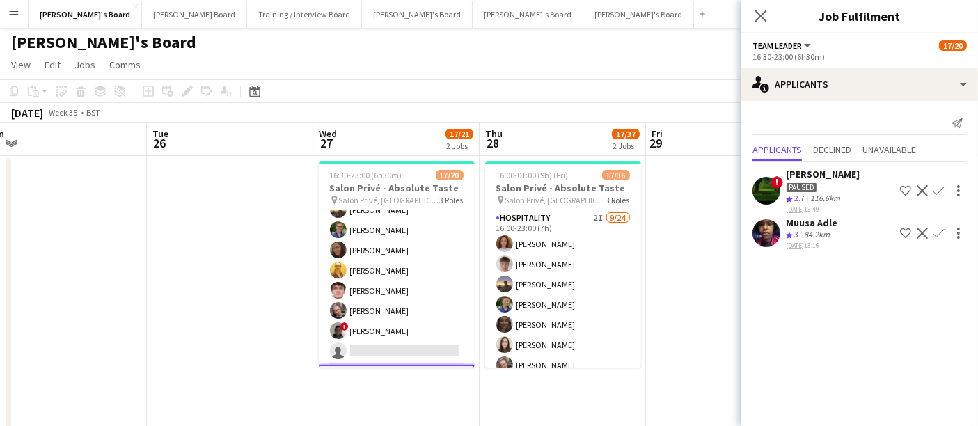
click at [372, 326] on app-card-role "Hospitality 4A [DATE] 16:30-23:00 (6h30m) [PERSON_NAME] [PERSON_NAME] [PERSON_N…" at bounding box center [397, 260] width 156 height 209
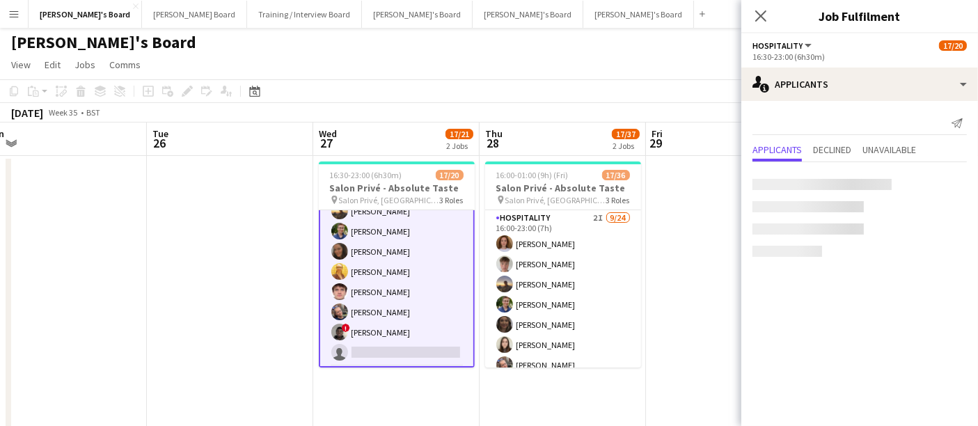
scroll to position [223, 0]
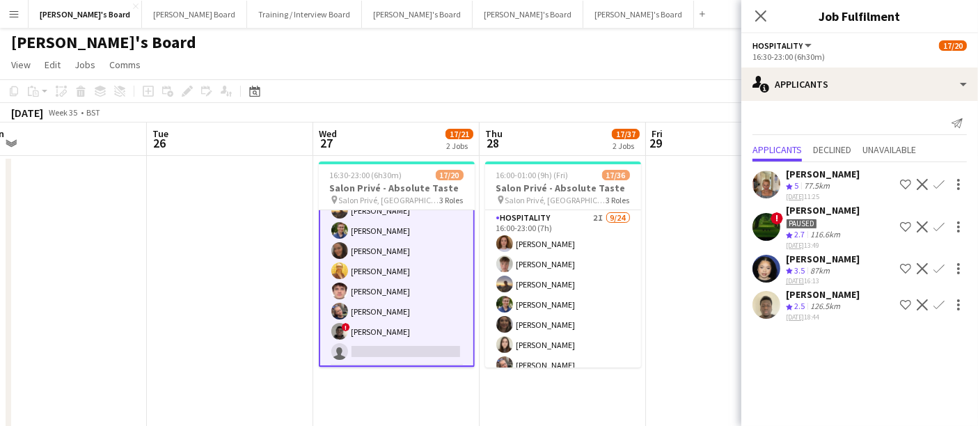
click at [775, 276] on app-user-avatar at bounding box center [766, 269] width 28 height 28
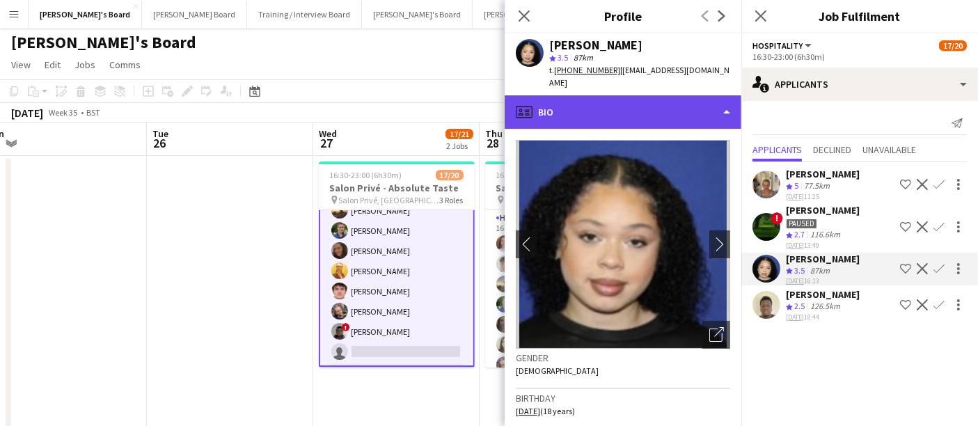
click at [690, 106] on div "profile Bio" at bounding box center [623, 111] width 237 height 33
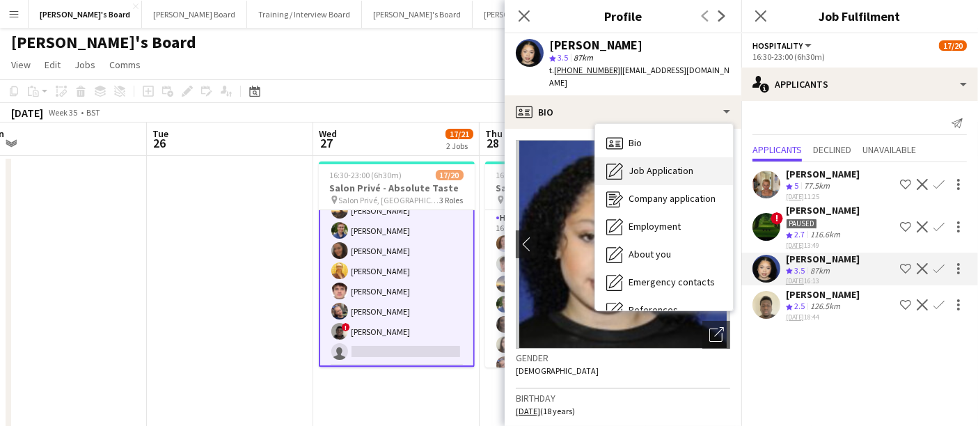
click at [654, 164] on span "Job Application" at bounding box center [661, 170] width 65 height 13
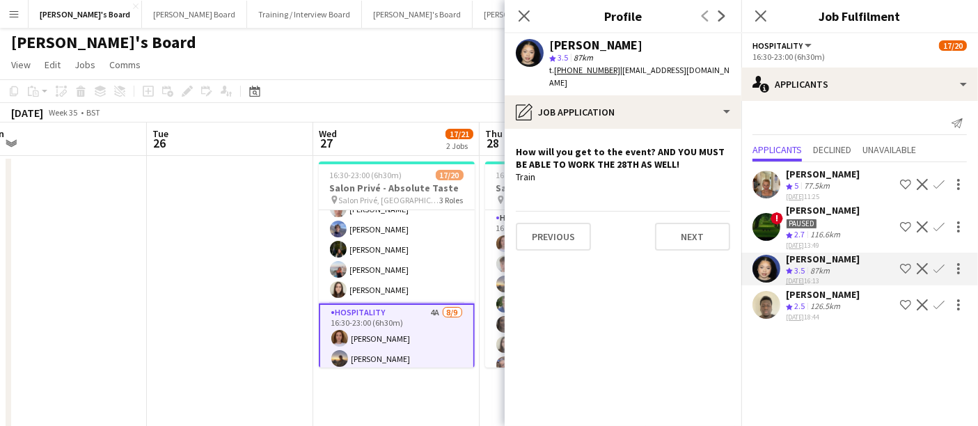
scroll to position [75, 0]
click at [436, 272] on app-card-role "BAR STAFF [DATE] 16:30-23:00 (6h30m) ! [PERSON_NAME] [PERSON_NAME] [PERSON_NAME…" at bounding box center [397, 219] width 156 height 168
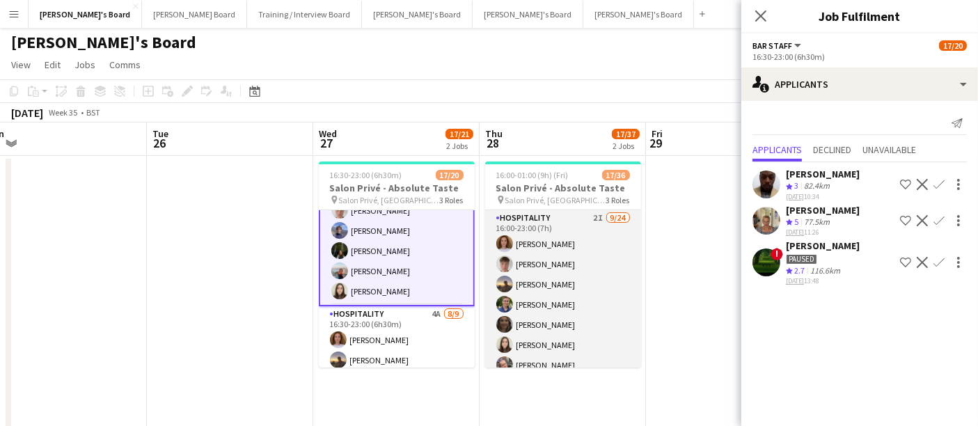
scroll to position [76, 0]
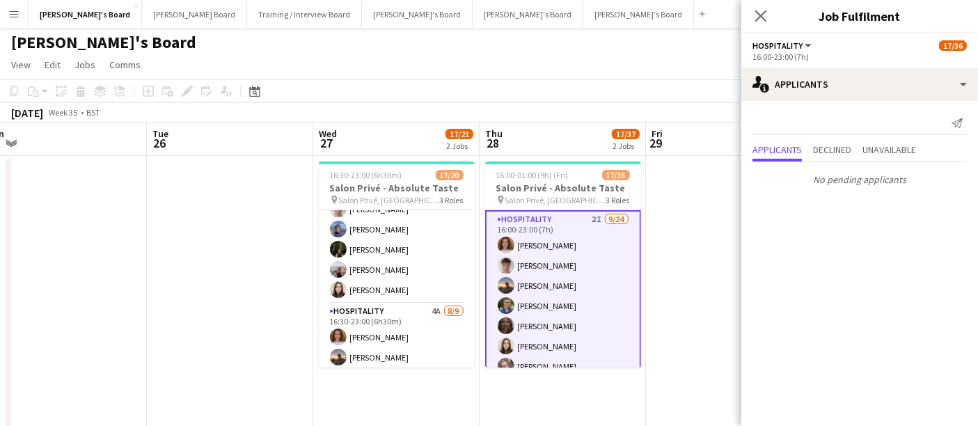
scroll to position [0, 0]
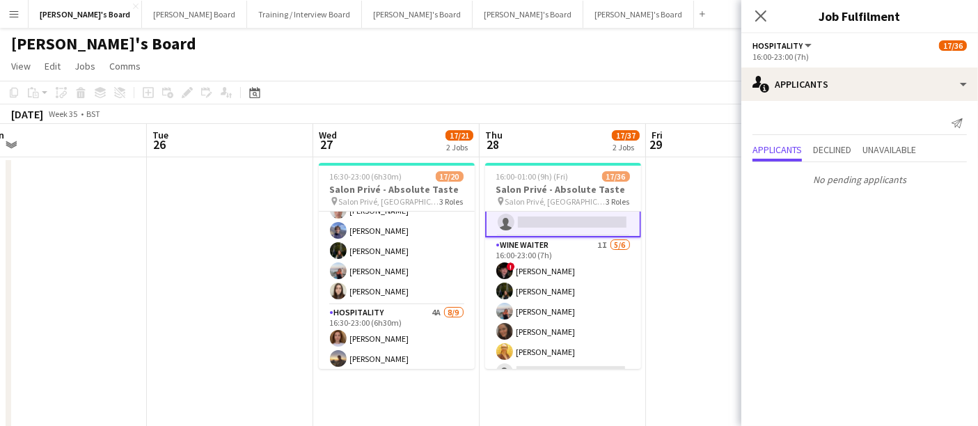
click at [542, 275] on app-card-role "WINE WAITER 1I [DATE] 16:00-23:00 (7h) ! [PERSON_NAME] [PERSON_NAME] [PERSON_NA…" at bounding box center [563, 311] width 156 height 148
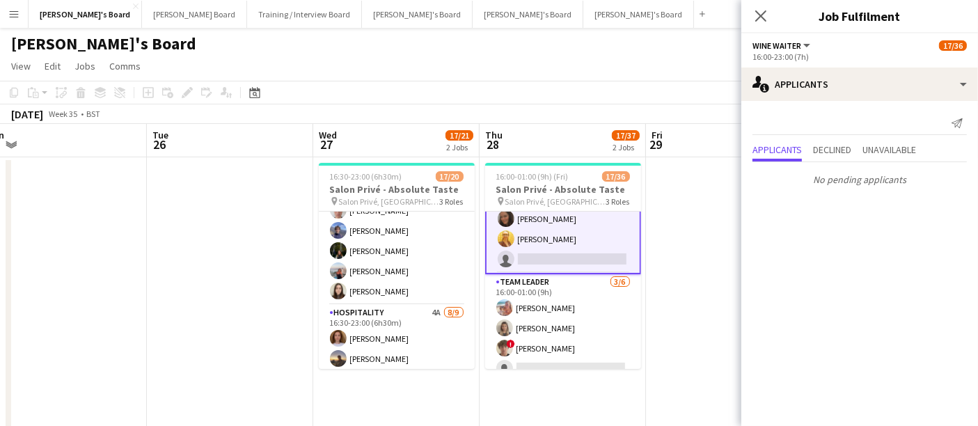
scroll to position [651, 0]
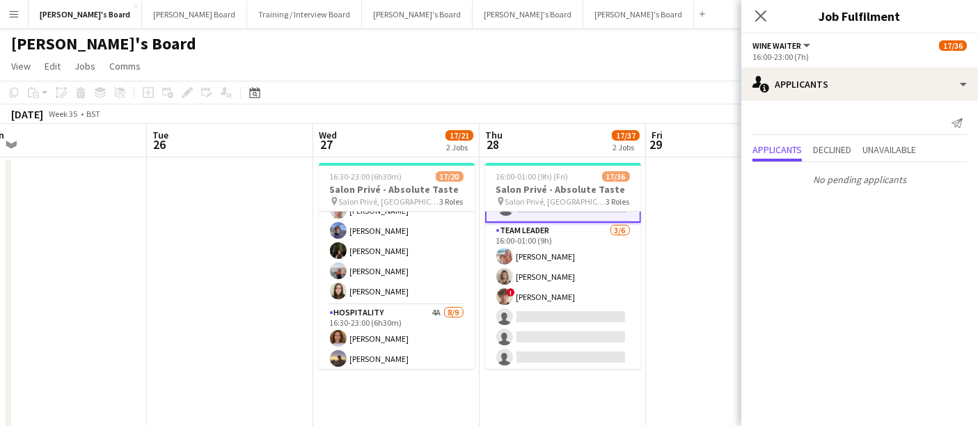
click at [542, 275] on app-card-role "TEAM LEADER [DATE] 16:00-01:00 (9h) [PERSON_NAME] [PERSON_NAME] ! [PERSON_NAME]…" at bounding box center [563, 297] width 156 height 148
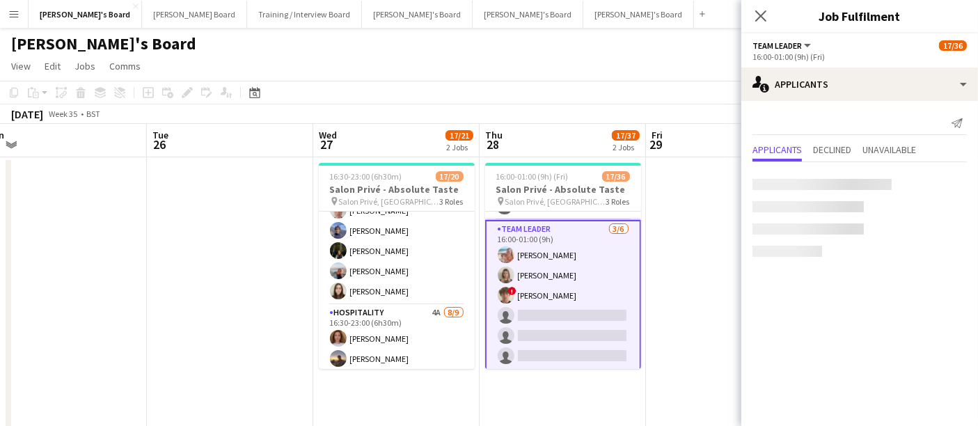
scroll to position [650, 0]
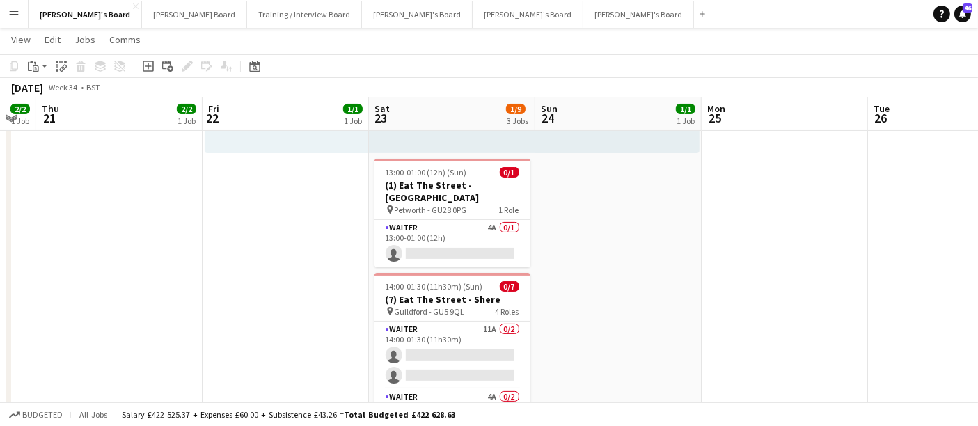
scroll to position [0, 518]
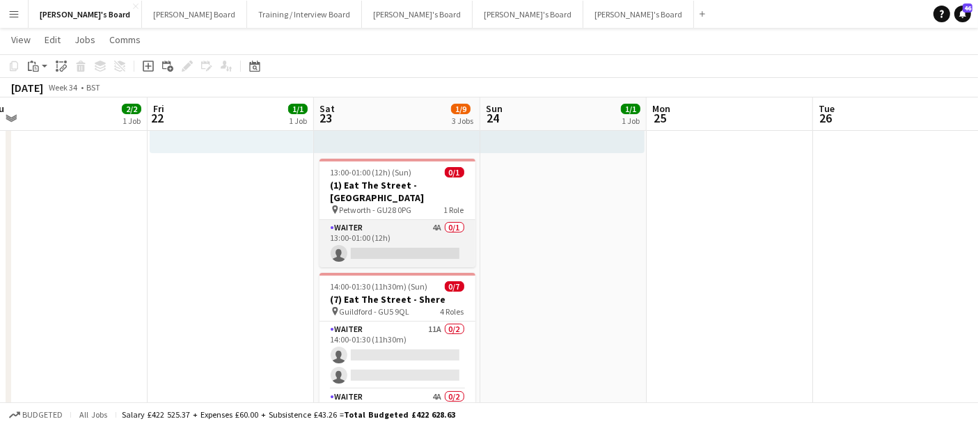
click at [380, 229] on app-card-role "Waiter 4A 0/1 13:00-01:00 (12h) single-neutral-actions" at bounding box center [397, 243] width 156 height 47
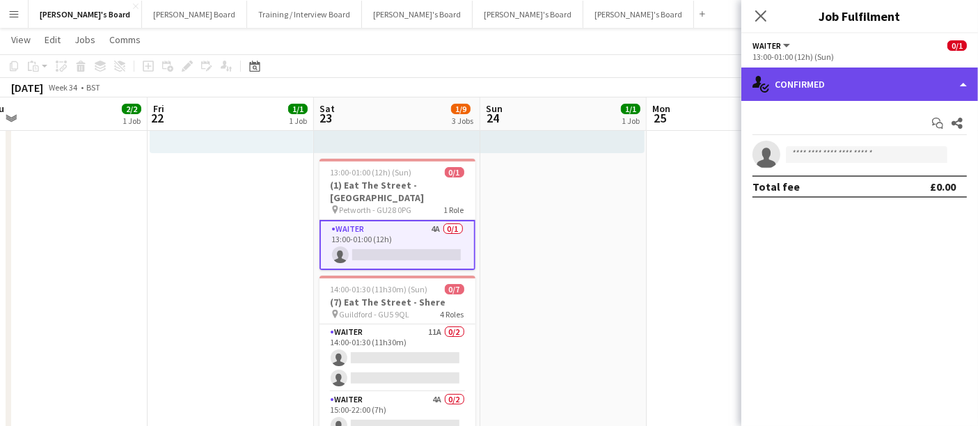
click at [818, 84] on div "single-neutral-actions-check-2 Confirmed" at bounding box center [859, 84] width 237 height 33
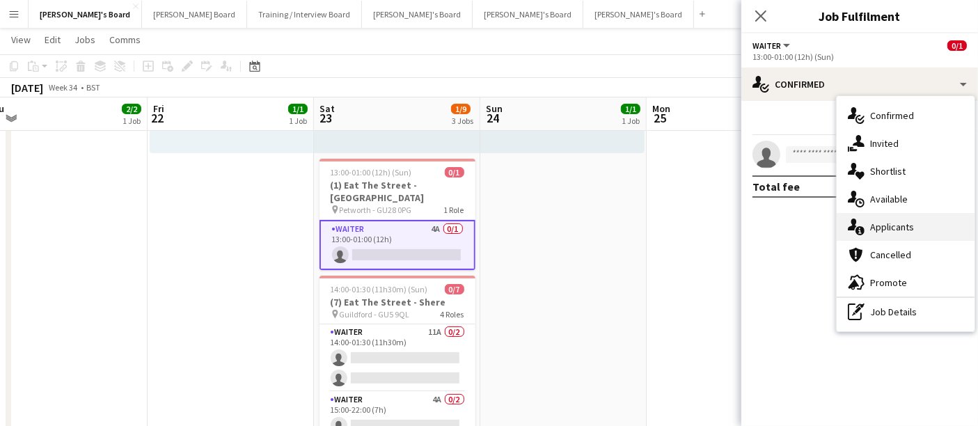
click at [906, 230] on div "single-neutral-actions-information Applicants" at bounding box center [906, 227] width 138 height 28
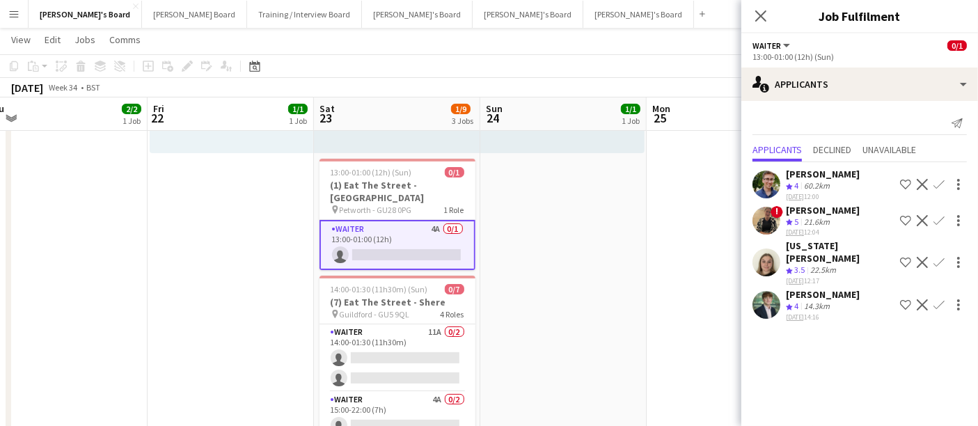
click at [938, 218] on app-icon "Confirm" at bounding box center [938, 220] width 11 height 11
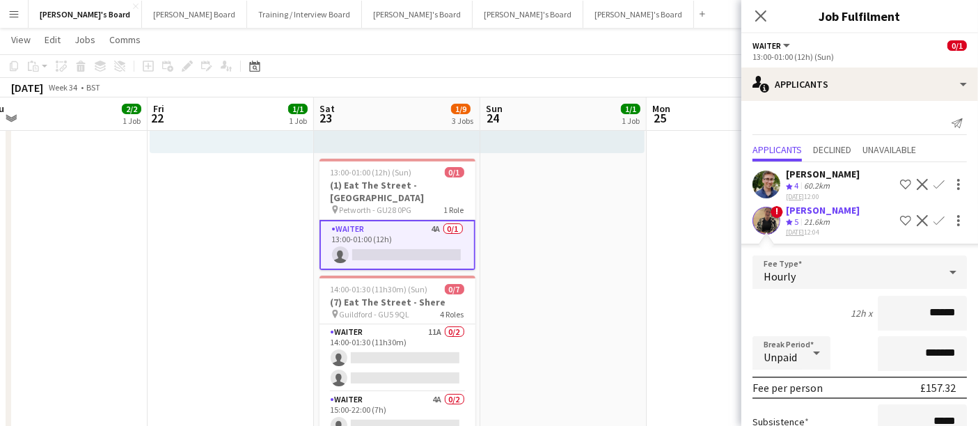
scroll to position [209, 0]
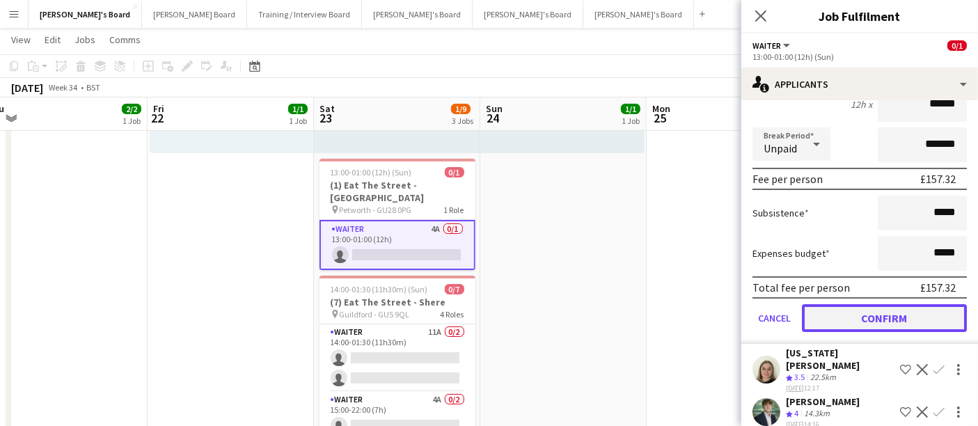
click at [848, 310] on button "Confirm" at bounding box center [884, 318] width 165 height 28
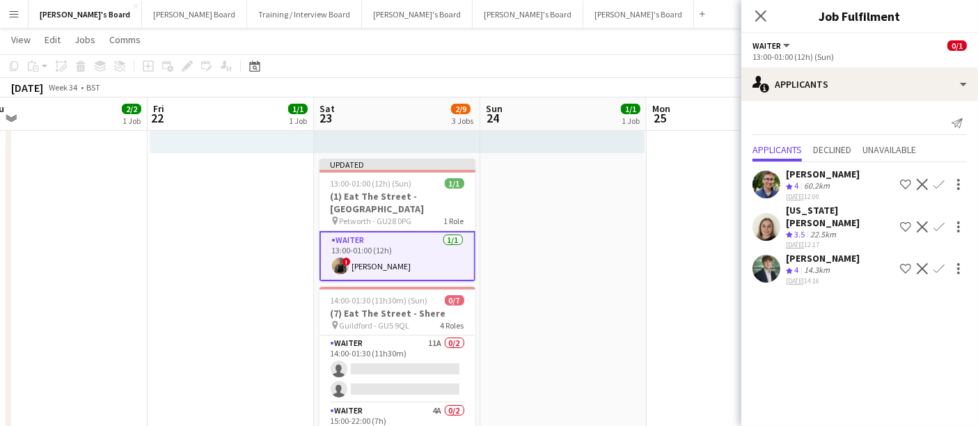
scroll to position [0, 0]
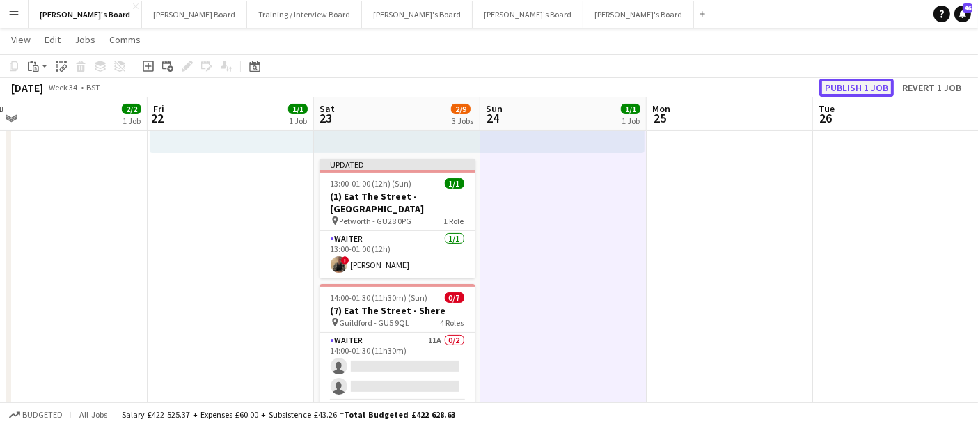
click at [850, 88] on button "Publish 1 job" at bounding box center [856, 88] width 74 height 18
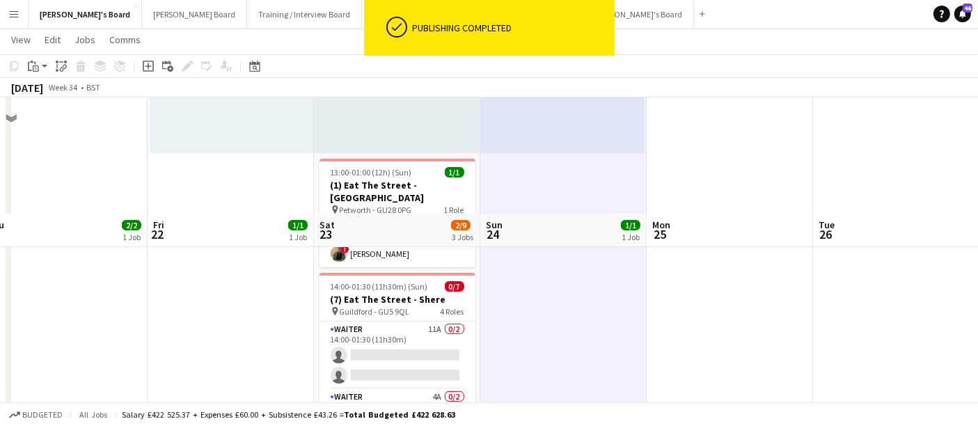
scroll to position [371, 0]
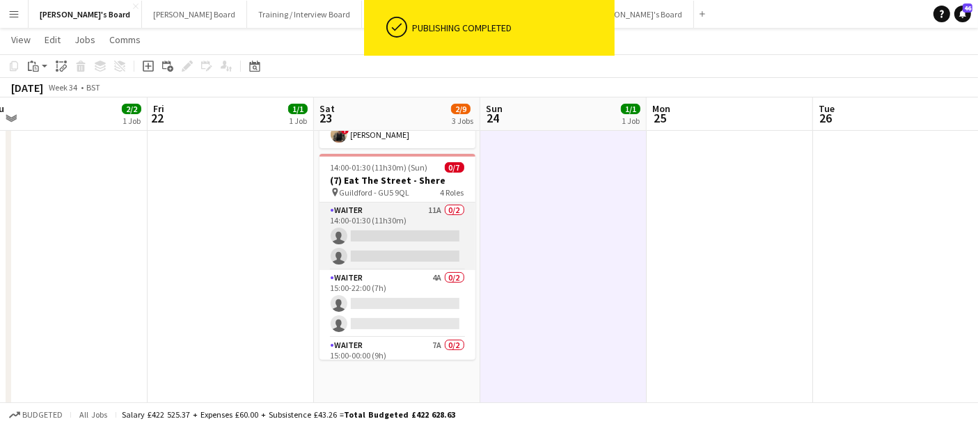
click at [411, 222] on app-card-role "Waiter 11A 0/2 14:00-01:30 (11h30m) single-neutral-actions single-neutral-actio…" at bounding box center [397, 237] width 156 height 68
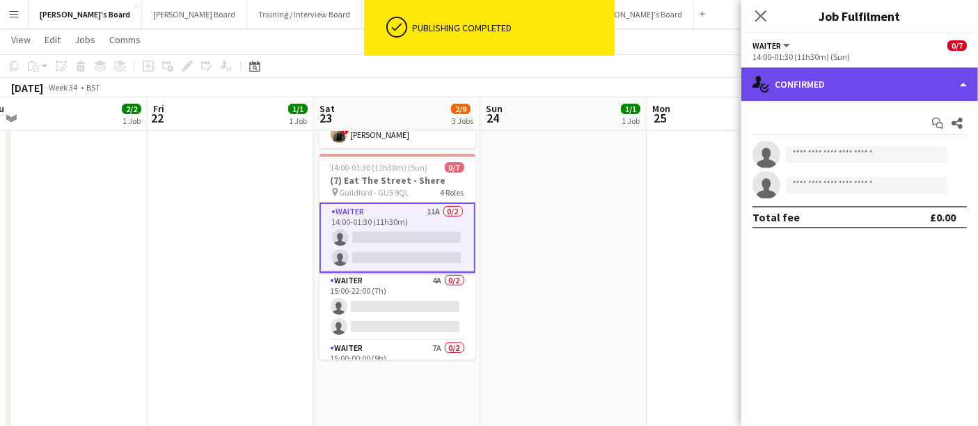
click at [880, 84] on div "single-neutral-actions-check-2 Confirmed" at bounding box center [859, 84] width 237 height 33
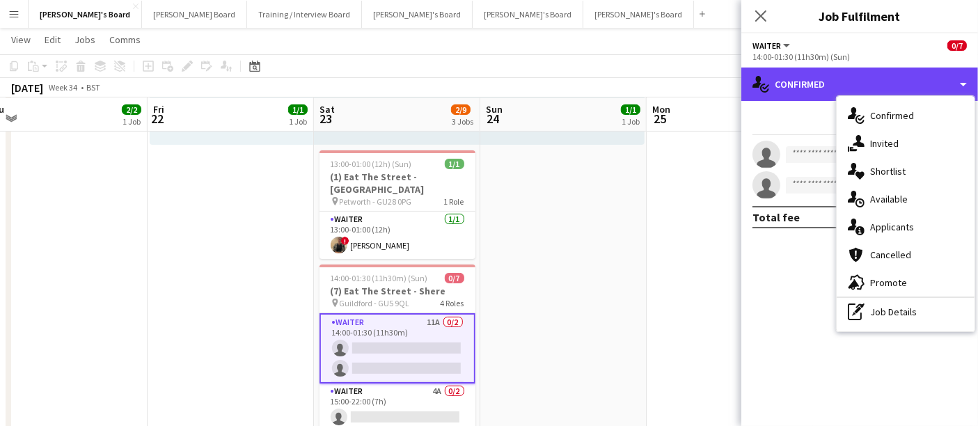
scroll to position [260, 0]
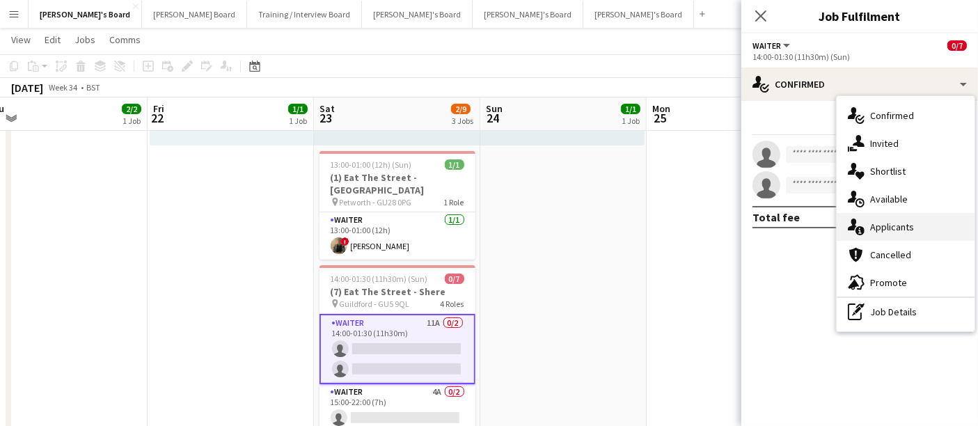
click at [883, 228] on div "single-neutral-actions-information Applicants" at bounding box center [906, 227] width 138 height 28
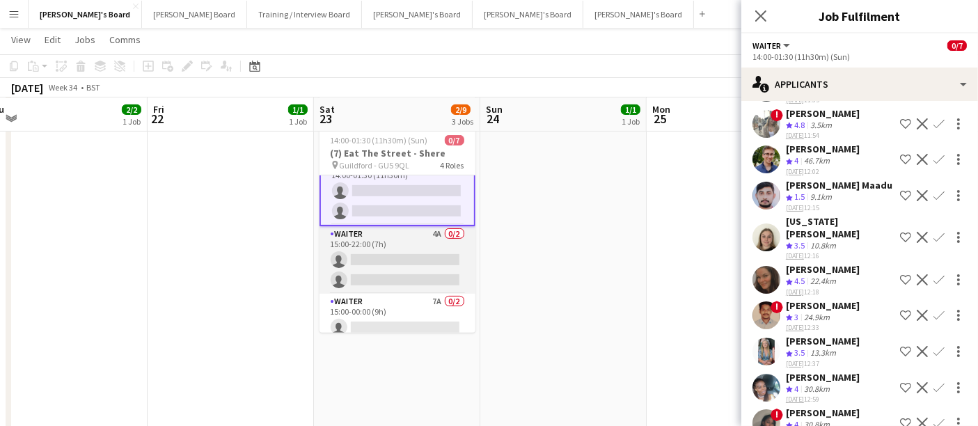
scroll to position [0, 0]
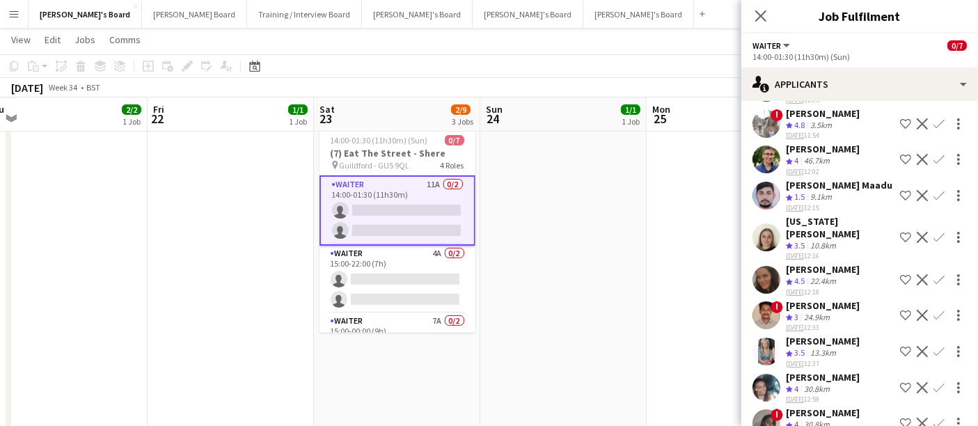
click at [933, 274] on app-icon "Confirm" at bounding box center [938, 279] width 11 height 11
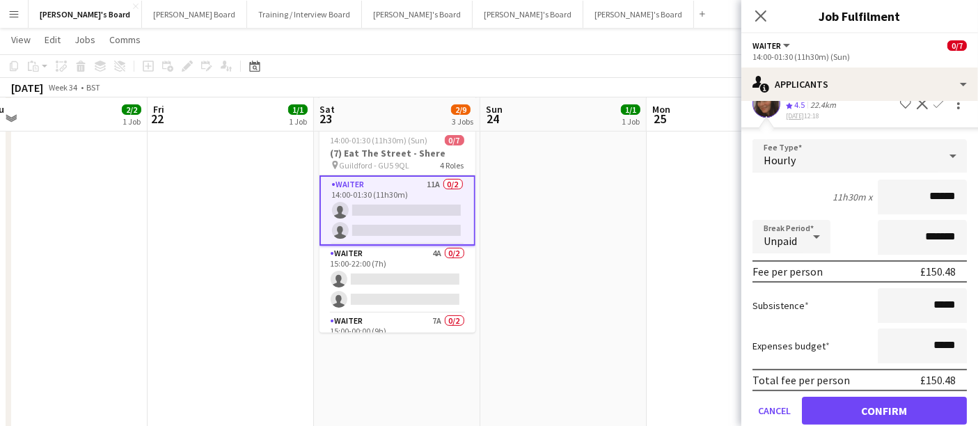
scroll to position [283, 0]
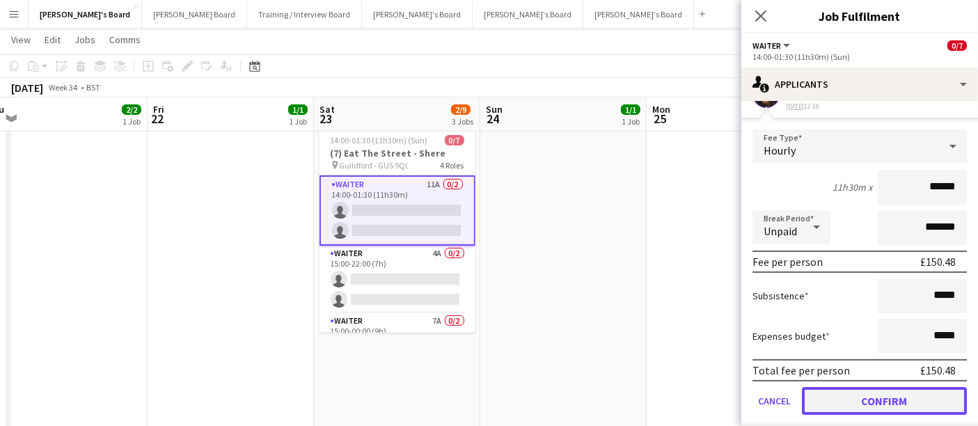
click at [864, 387] on button "Confirm" at bounding box center [884, 401] width 165 height 28
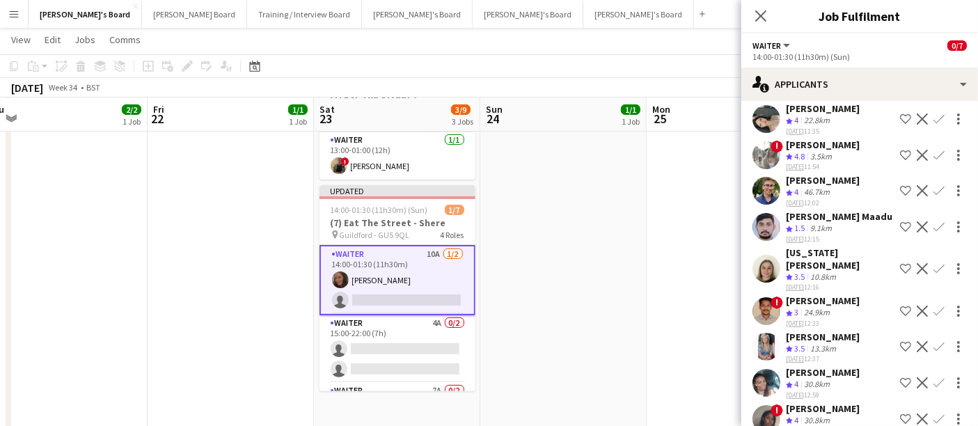
scroll to position [74, 0]
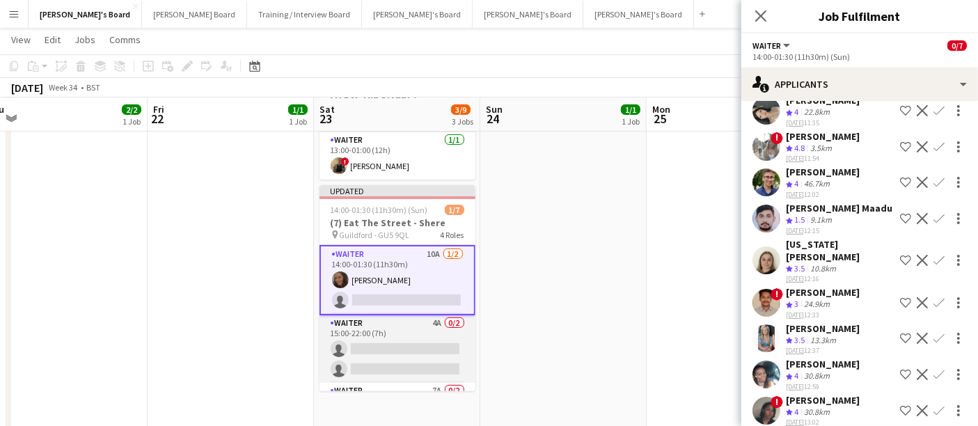
click at [394, 339] on app-card-role "Waiter 4A 0/2 15:00-22:00 (7h) single-neutral-actions single-neutral-actions" at bounding box center [397, 349] width 156 height 68
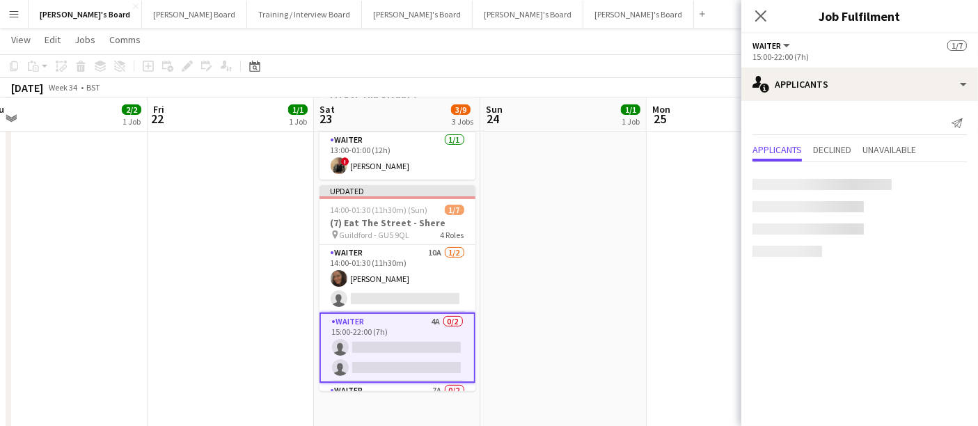
scroll to position [0, 0]
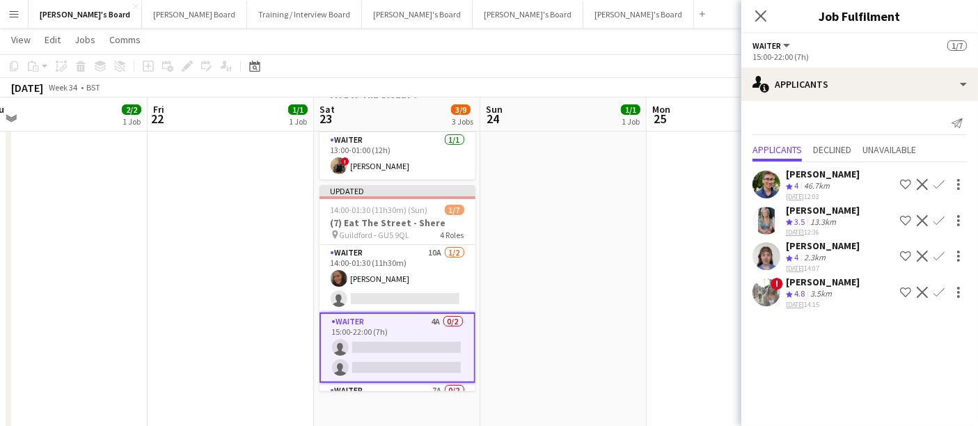
click at [819, 248] on div "[PERSON_NAME]" at bounding box center [823, 245] width 74 height 13
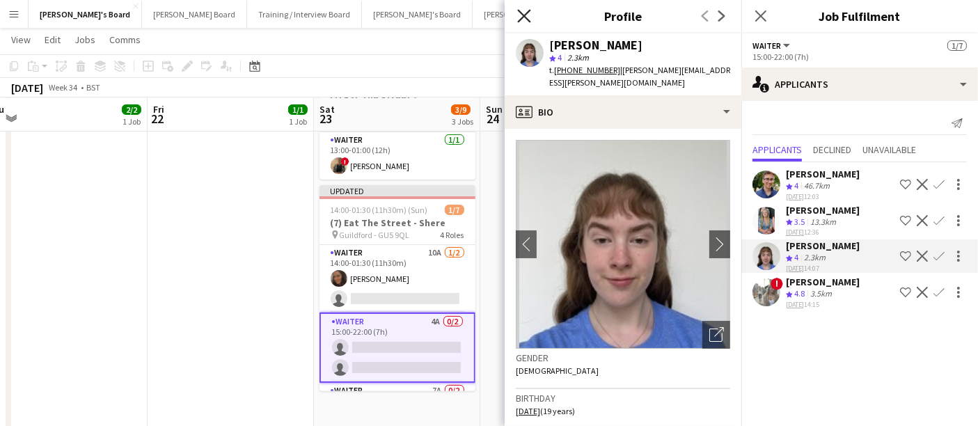
click at [523, 20] on icon "Close pop-in" at bounding box center [523, 15] width 13 height 13
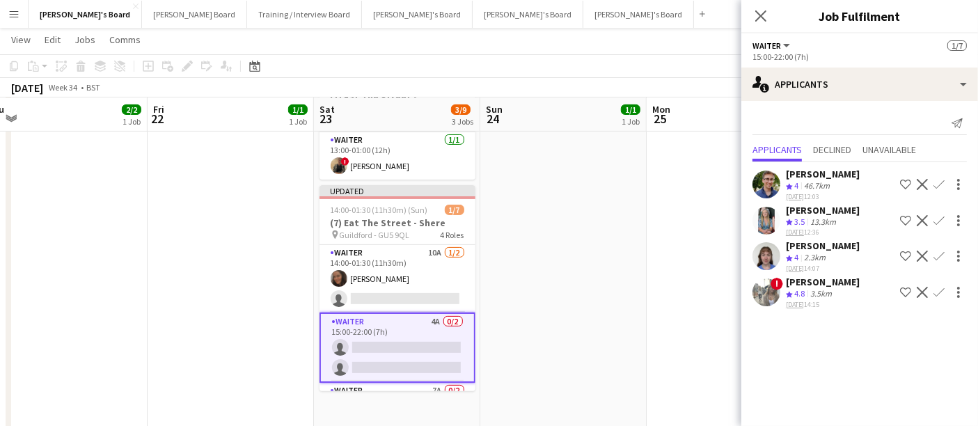
scroll to position [105, 0]
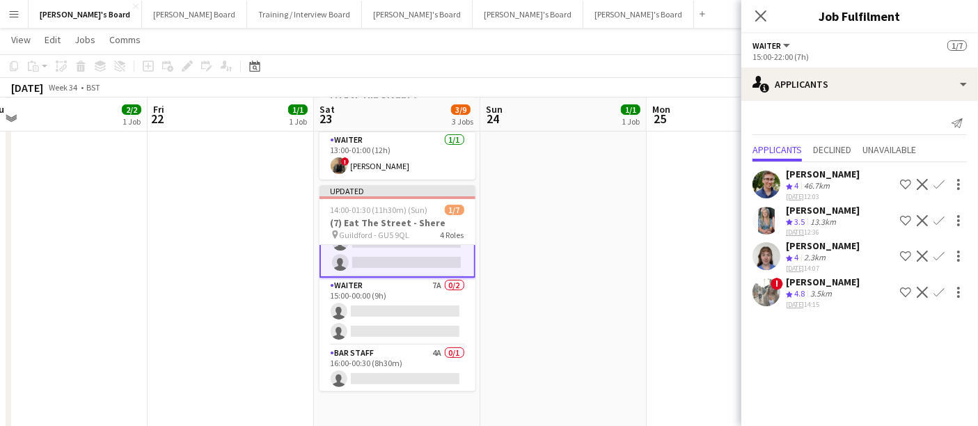
click at [388, 314] on app-card-role "Waiter 7A 0/2 15:00-00:00 (9h) single-neutral-actions single-neutral-actions" at bounding box center [397, 312] width 156 height 68
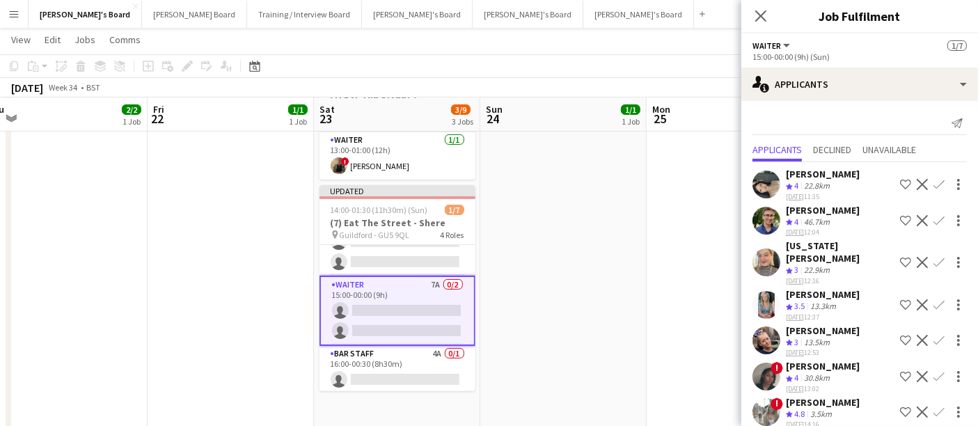
scroll to position [2, 0]
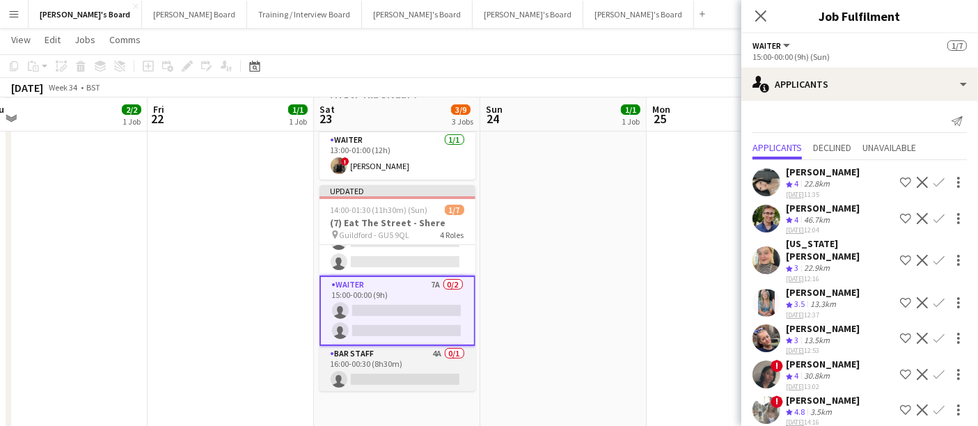
click at [414, 356] on app-card-role "BAR STAFF 4A 0/1 16:00-00:30 (8h30m) single-neutral-actions" at bounding box center [397, 369] width 156 height 47
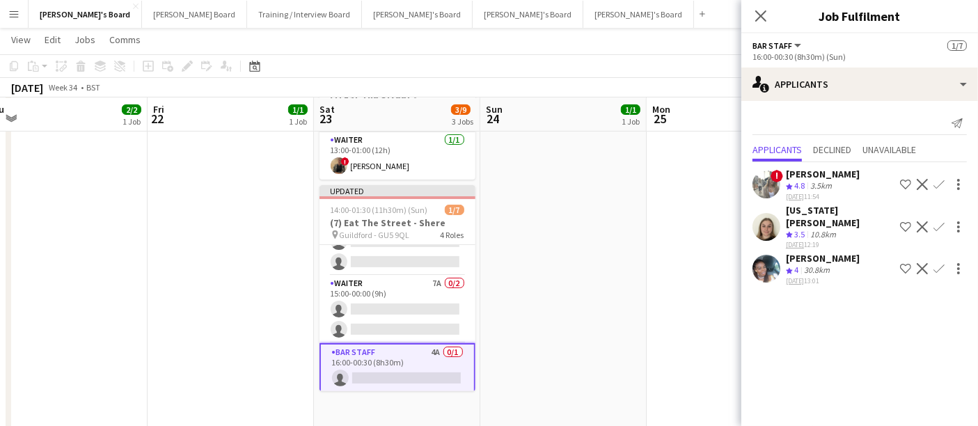
scroll to position [0, 0]
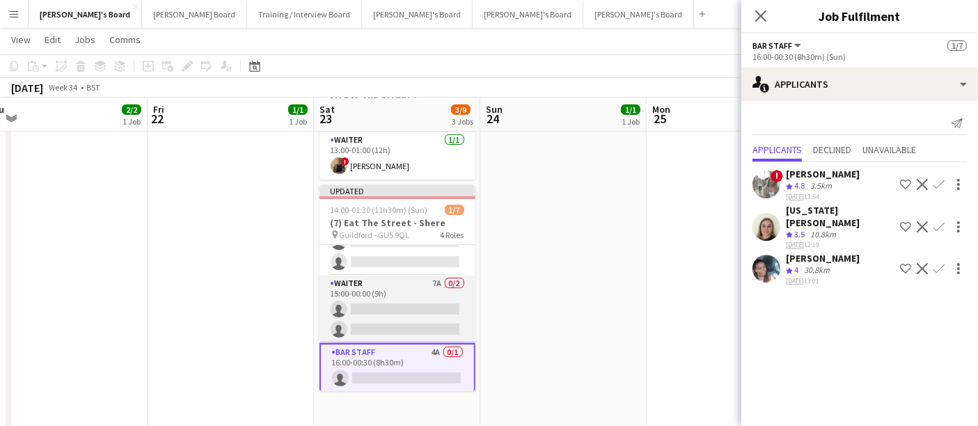
click at [410, 301] on app-card-role "Waiter 7A 0/2 15:00-00:00 (9h) single-neutral-actions single-neutral-actions" at bounding box center [397, 310] width 156 height 68
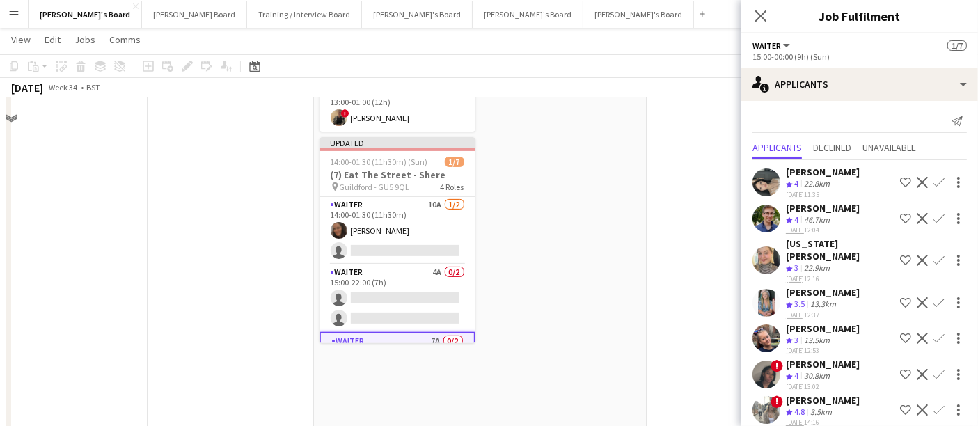
scroll to position [334, 0]
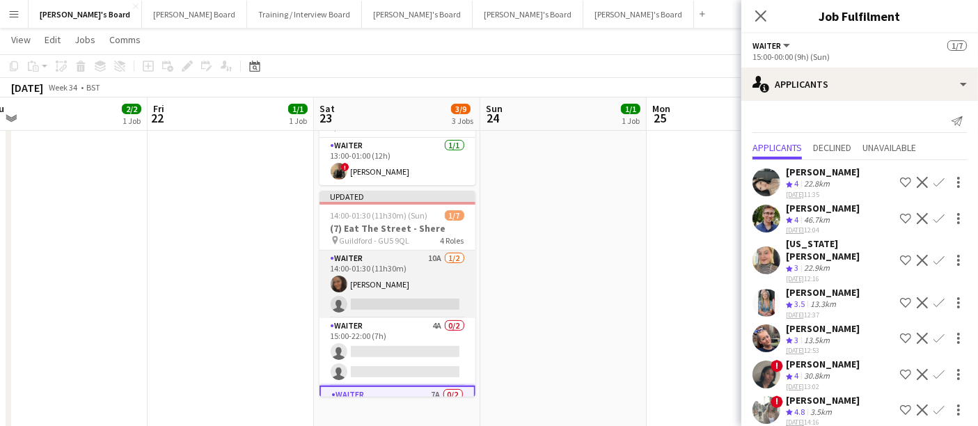
click at [410, 274] on app-card-role "Waiter 10A [DATE] 14:00-01:30 (11h30m) [PERSON_NAME] single-neutral-actions" at bounding box center [397, 285] width 156 height 68
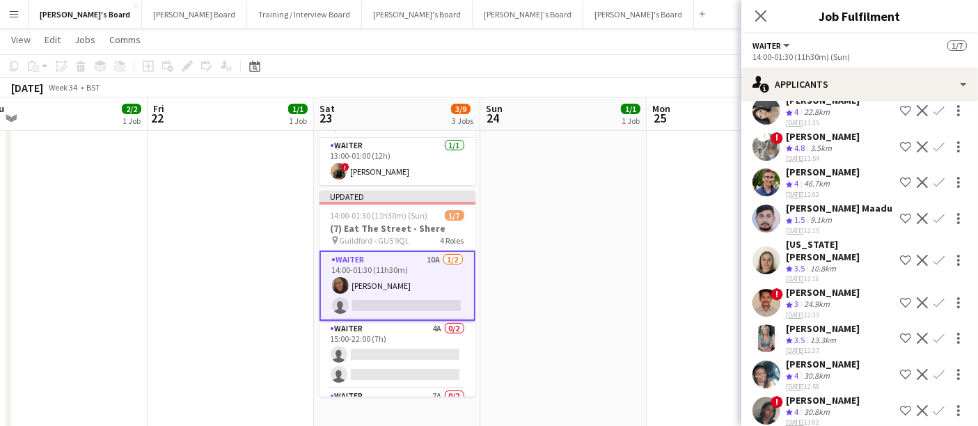
scroll to position [74, 0]
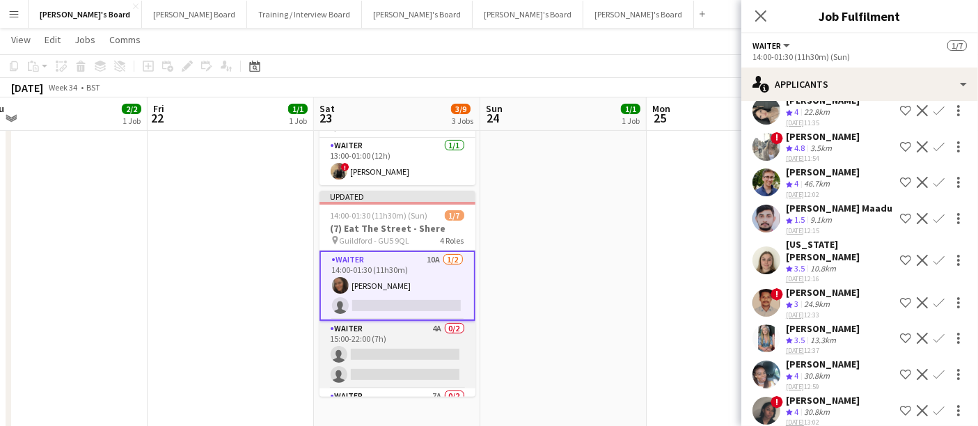
click at [390, 321] on app-card-role "Waiter 4A 0/2 15:00-22:00 (7h) single-neutral-actions single-neutral-actions" at bounding box center [397, 355] width 156 height 68
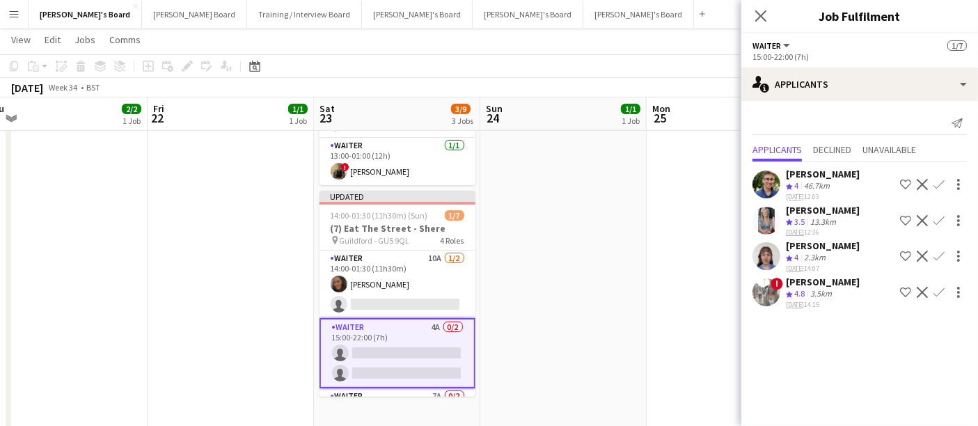
scroll to position [0, 0]
click at [937, 326] on app-icon "Confirm" at bounding box center [938, 327] width 11 height 11
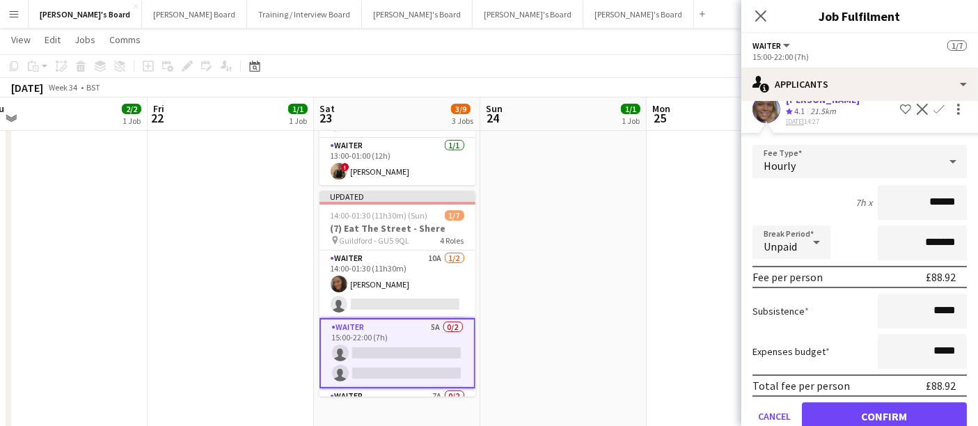
scroll to position [244, 0]
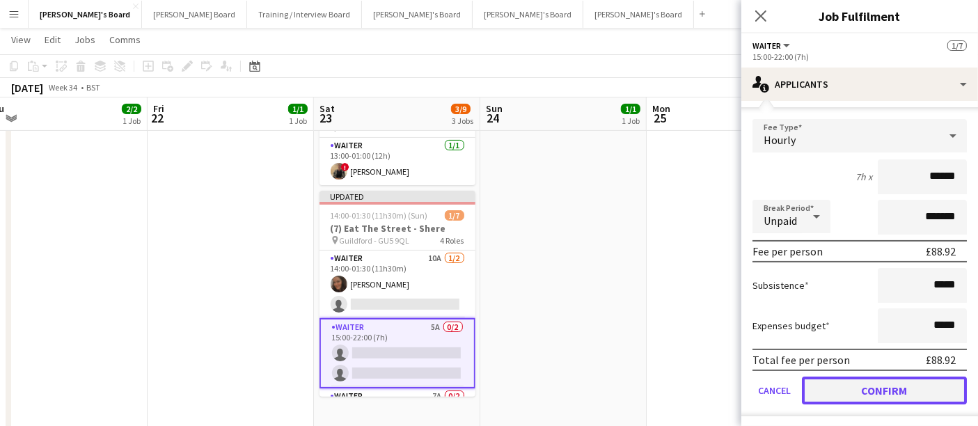
click at [877, 388] on button "Confirm" at bounding box center [884, 391] width 165 height 28
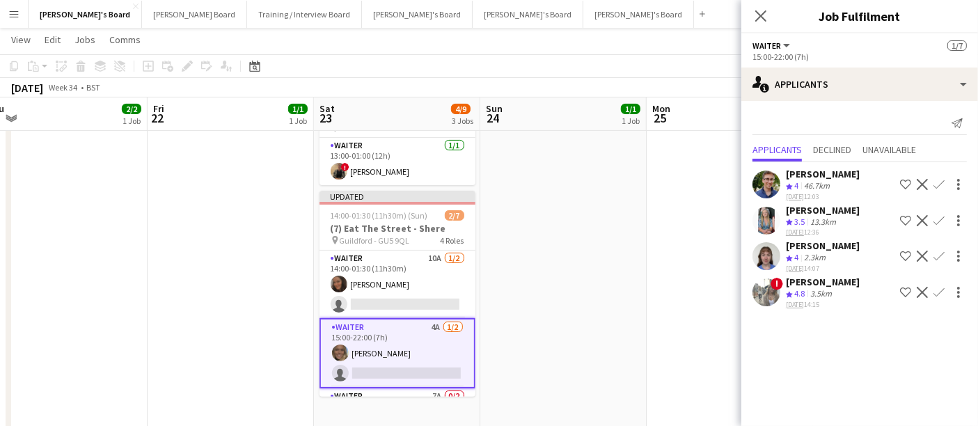
scroll to position [105, 0]
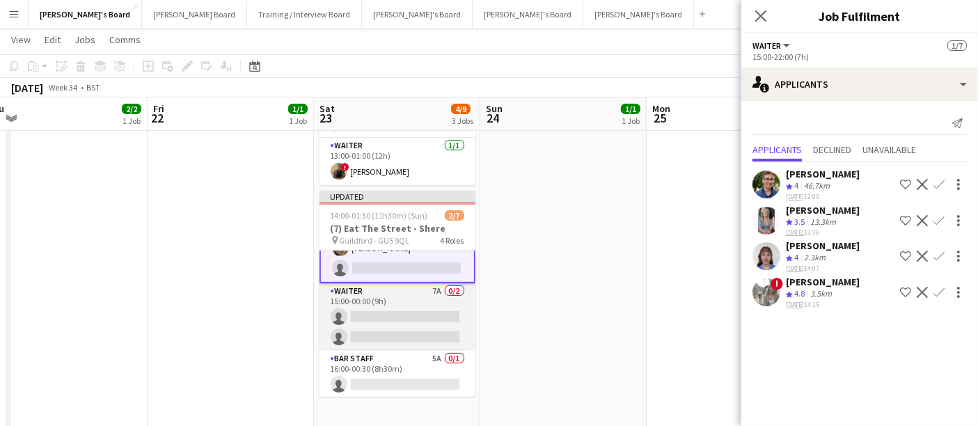
click at [435, 293] on app-card-role "Waiter 7A 0/2 15:00-00:00 (9h) single-neutral-actions single-neutral-actions" at bounding box center [397, 317] width 156 height 68
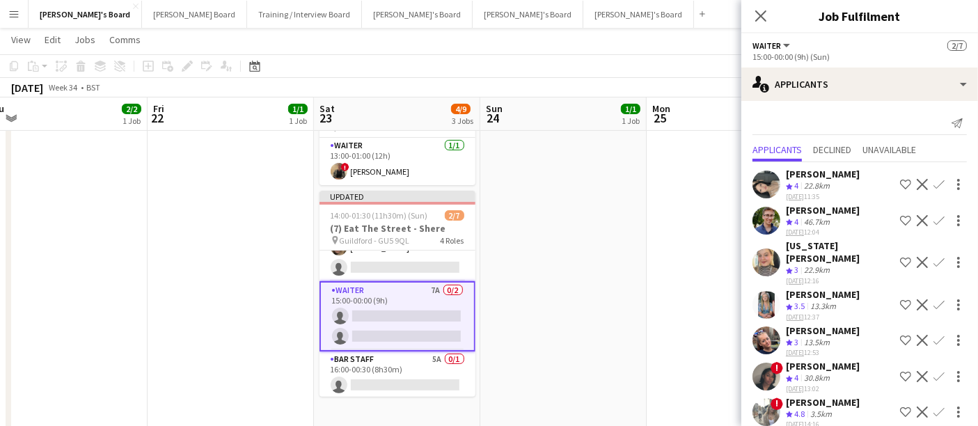
scroll to position [2, 0]
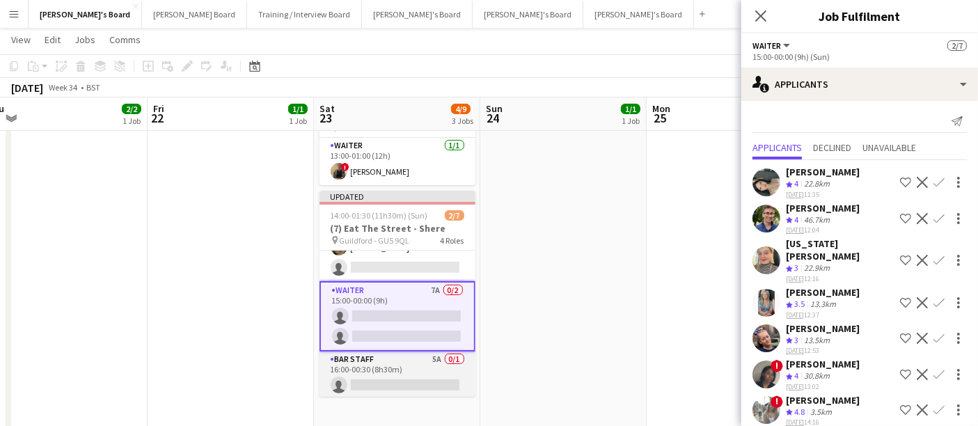
click at [429, 361] on app-card-role "BAR STAFF 5A 0/1 16:00-00:30 (8h30m) single-neutral-actions" at bounding box center [397, 374] width 156 height 47
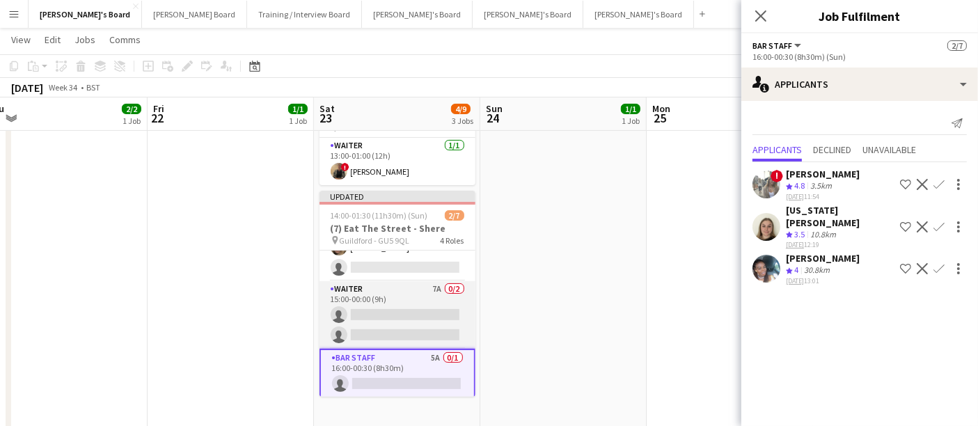
scroll to position [105, 0]
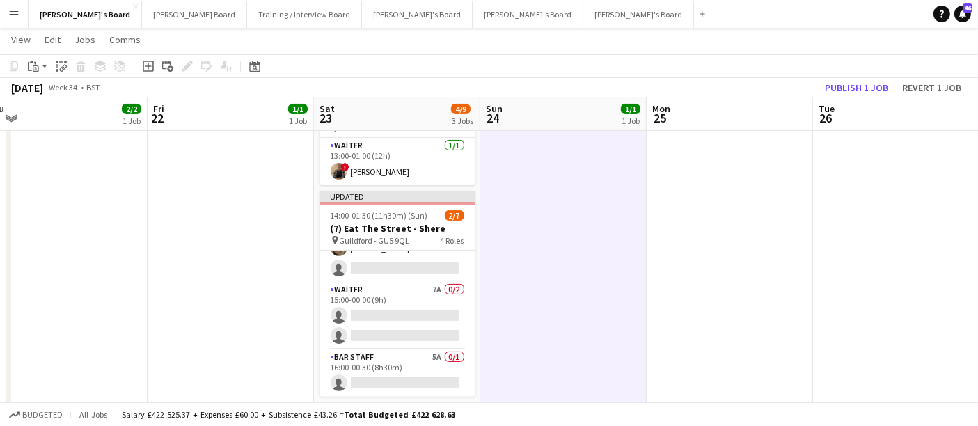
scroll to position [103, 0]
click at [857, 87] on button "Publish 1 job" at bounding box center [856, 88] width 74 height 18
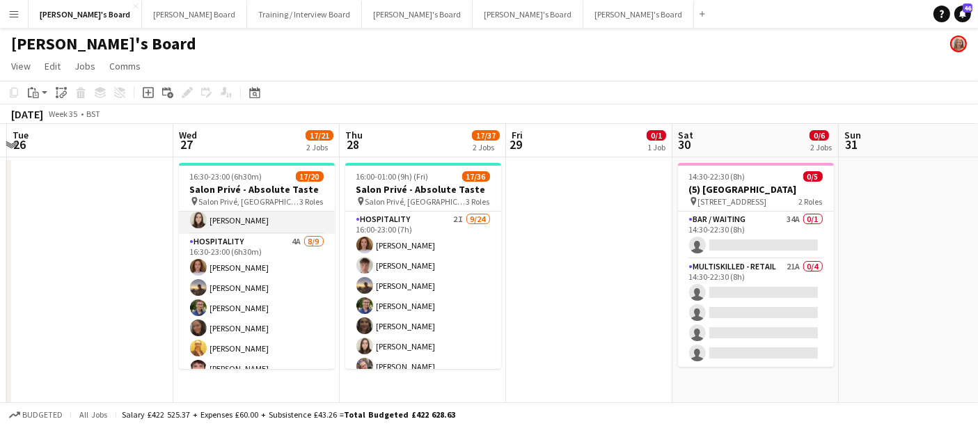
scroll to position [151, 0]
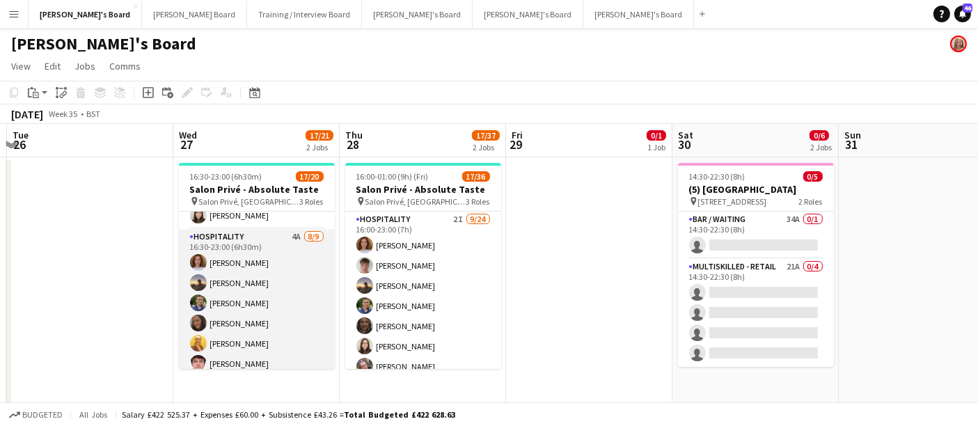
click at [255, 297] on app-card-role "Hospitality 4A [DATE] 16:30-23:00 (6h30m) [PERSON_NAME] [PERSON_NAME] [PERSON_N…" at bounding box center [257, 333] width 156 height 209
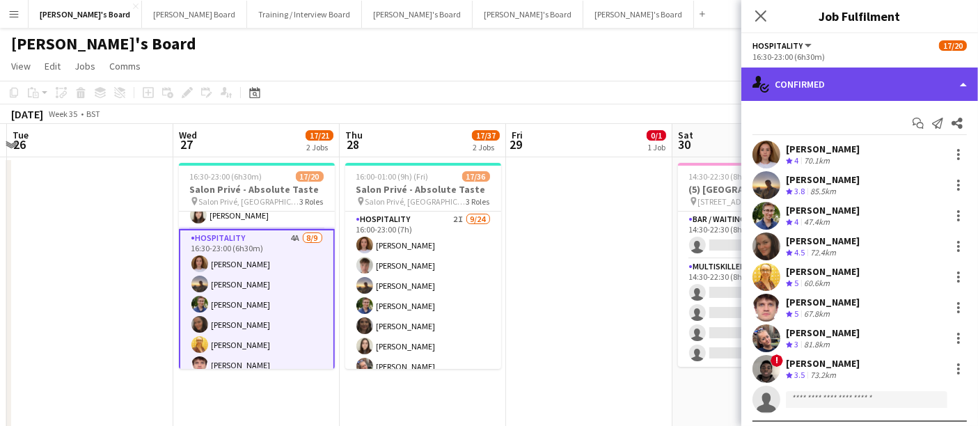
click at [858, 86] on div "single-neutral-actions-check-2 Confirmed" at bounding box center [859, 84] width 237 height 33
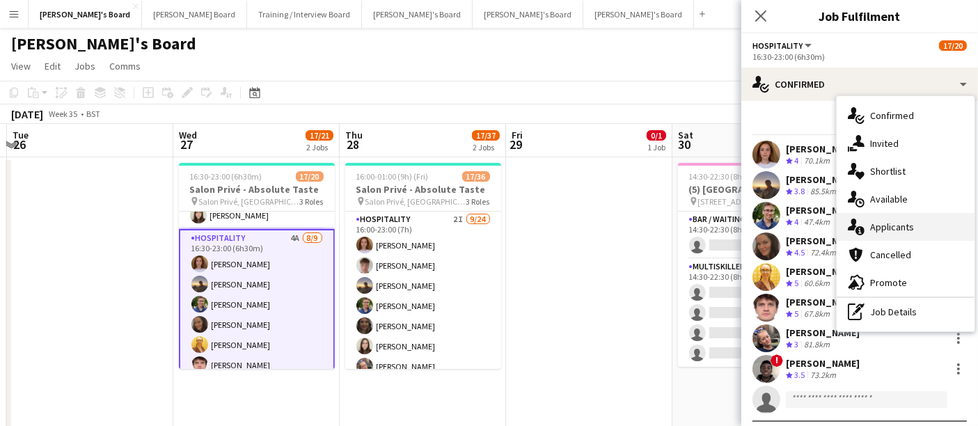
click at [900, 232] on div "single-neutral-actions-information Applicants" at bounding box center [906, 227] width 138 height 28
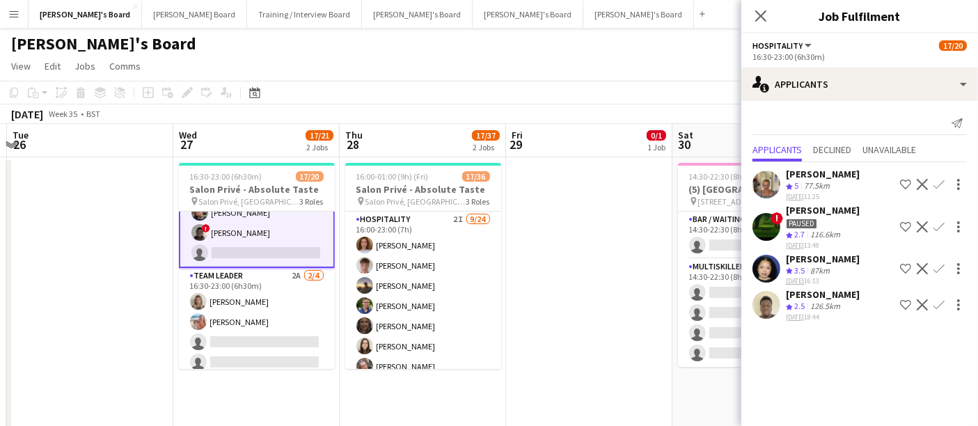
scroll to position [329, 0]
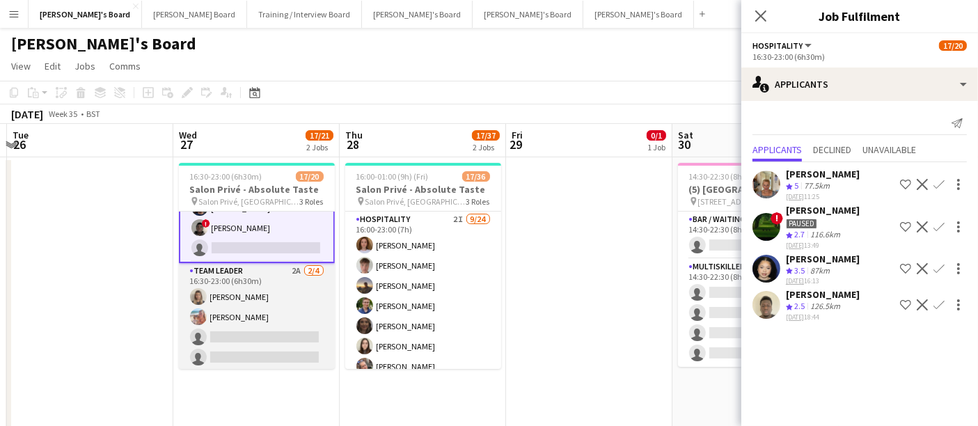
click at [268, 307] on app-card-role "TEAM LEADER 2A [DATE] 16:30-23:00 (6h30m) [PERSON_NAME] [PERSON_NAME] single-ne…" at bounding box center [257, 317] width 156 height 108
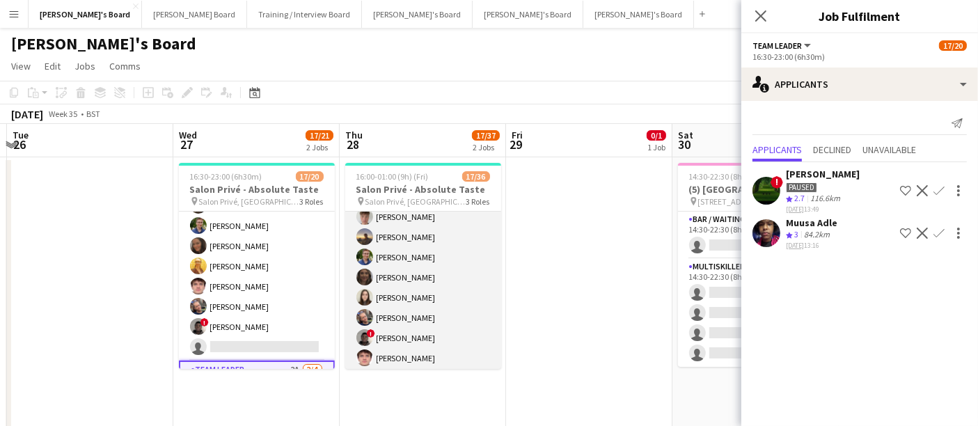
scroll to position [49, 0]
click at [393, 308] on app-card-role "Hospitality 2I [DATE] 16:00-23:00 (7h) [PERSON_NAME] [PERSON_NAME] [PERSON_NAME…" at bounding box center [423, 418] width 156 height 512
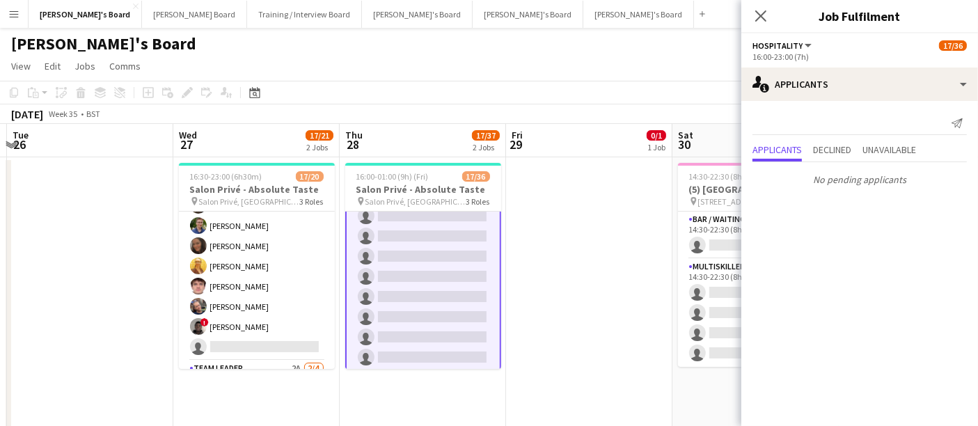
scroll to position [651, 0]
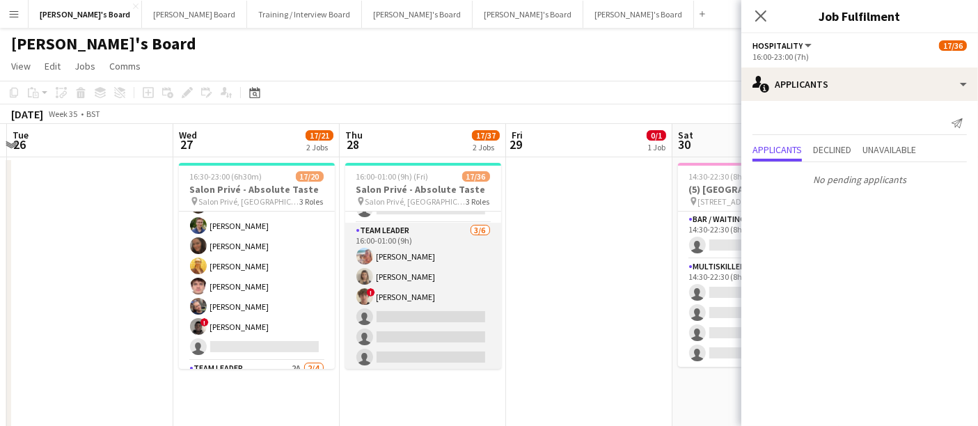
click at [448, 271] on app-card-role "TEAM LEADER [DATE] 16:00-01:00 (9h) [PERSON_NAME] [PERSON_NAME] ! [PERSON_NAME]…" at bounding box center [423, 297] width 156 height 148
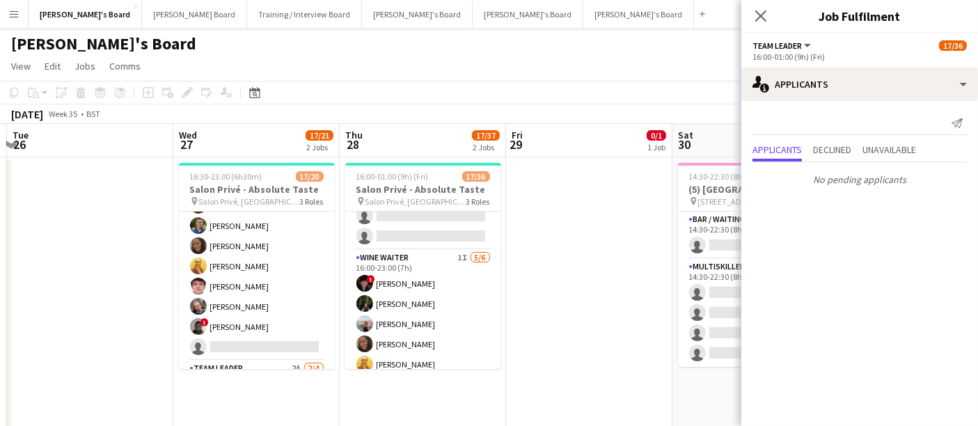
scroll to position [451, 0]
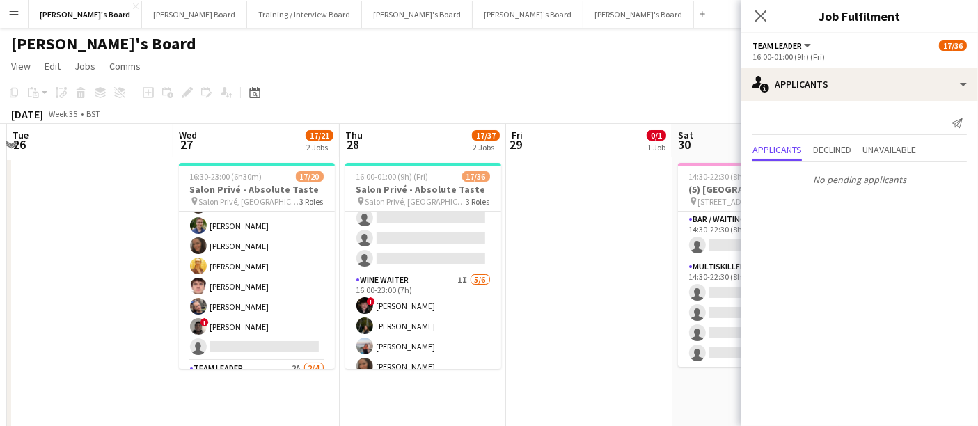
click at [426, 303] on app-card-role "WINE WAITER 1I [DATE] 16:00-23:00 (7h) ! [PERSON_NAME] [PERSON_NAME] [PERSON_NA…" at bounding box center [423, 346] width 156 height 148
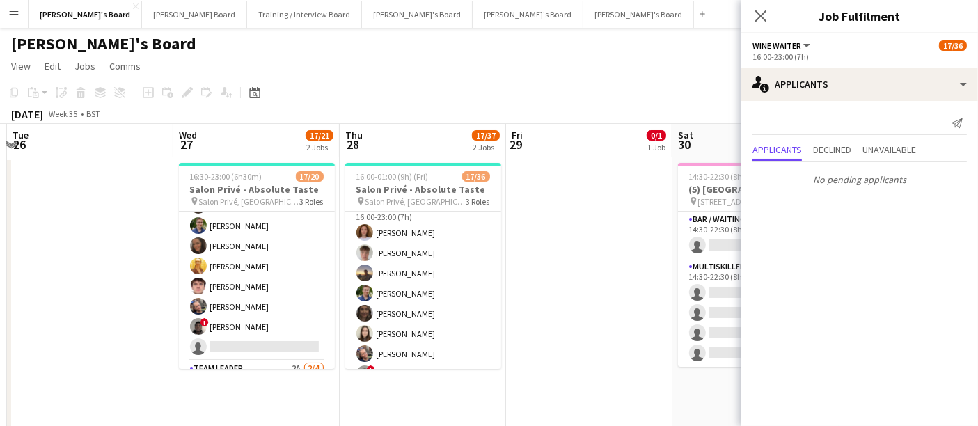
scroll to position [0, 0]
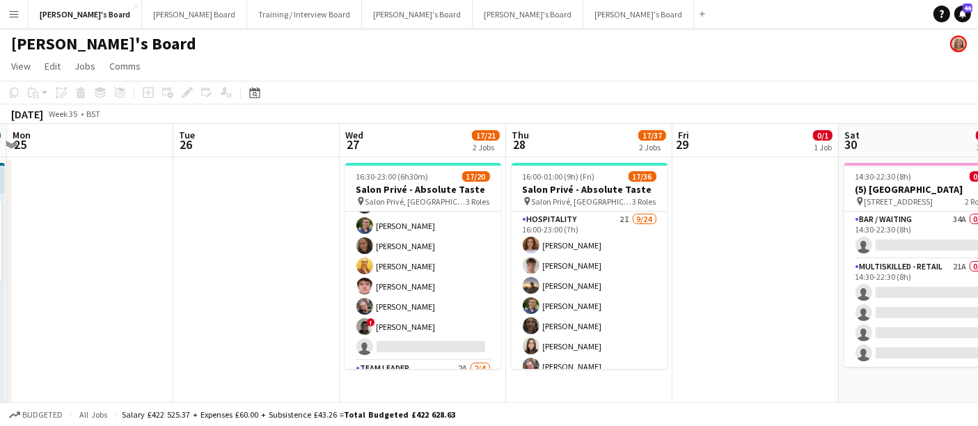
scroll to position [0, 415]
